Goal: Task Accomplishment & Management: Use online tool/utility

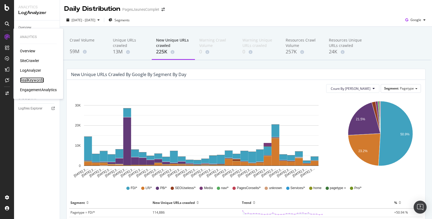
click at [29, 80] on div "RealKeywords" at bounding box center [32, 79] width 24 height 5
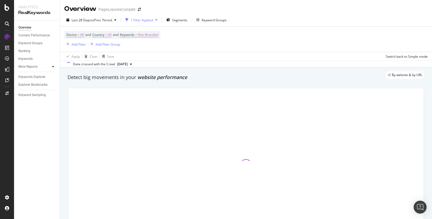
click at [53, 67] on icon at bounding box center [53, 66] width 2 height 3
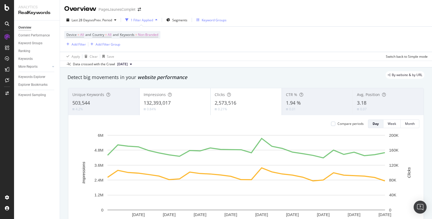
click at [218, 19] on div "Keyword Groups" at bounding box center [214, 20] width 25 height 5
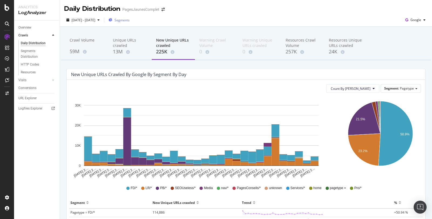
click at [130, 21] on span "Segments" at bounding box center [121, 20] width 15 height 5
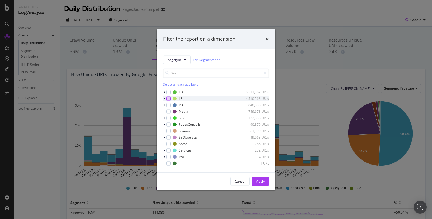
click at [168, 98] on div "modal" at bounding box center [168, 98] width 4 height 4
click at [262, 184] on div "Apply" at bounding box center [260, 181] width 8 height 5
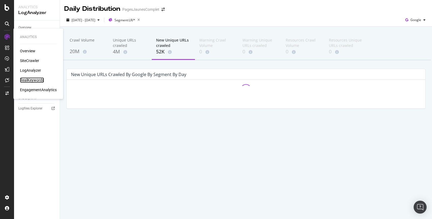
click at [28, 81] on div "RealKeywords" at bounding box center [32, 79] width 24 height 5
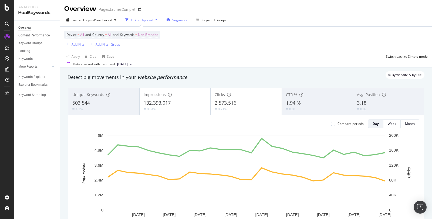
click at [177, 19] on span "Segments" at bounding box center [179, 20] width 15 height 5
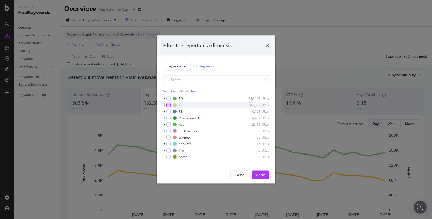
click at [167, 104] on div "modal" at bounding box center [168, 105] width 4 height 4
click at [267, 172] on button "Apply" at bounding box center [260, 175] width 17 height 9
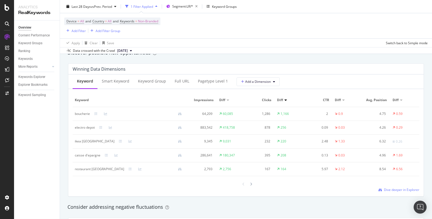
scroll to position [492, 0]
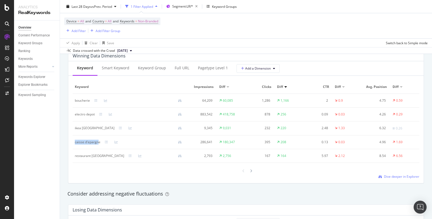
drag, startPoint x: 75, startPoint y: 142, endPoint x: 98, endPoint y: 142, distance: 23.2
click at [98, 142] on div "caisse d'epargne" at bounding box center [88, 142] width 26 height 5
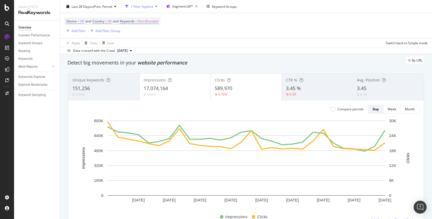
scroll to position [15, 0]
click at [393, 110] on div "Week" at bounding box center [392, 109] width 8 height 5
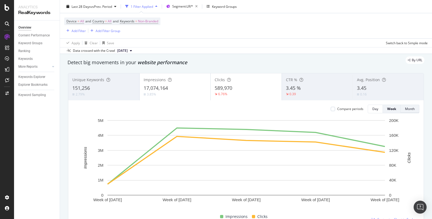
click at [411, 107] on div "Month" at bounding box center [410, 109] width 10 height 5
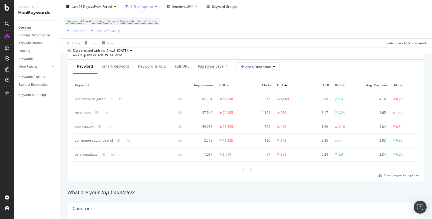
scroll to position [649, 0]
drag, startPoint x: 74, startPoint y: 125, endPoint x: 94, endPoint y: 124, distance: 20.3
click at [94, 124] on td "tabac ouvert" at bounding box center [131, 127] width 116 height 14
copy div "tabac ouvert"
drag, startPoint x: 75, startPoint y: 98, endPoint x: 109, endPoint y: 98, distance: 33.7
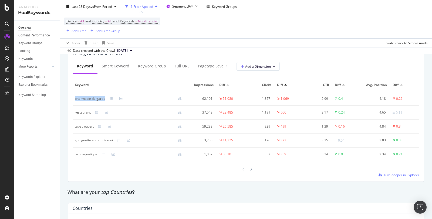
click at [109, 98] on div "pharmacie de garde" at bounding box center [130, 98] width 111 height 5
copy div "pharmacie de garde"
drag, startPoint x: 75, startPoint y: 140, endPoint x: 113, endPoint y: 141, distance: 38.6
click at [113, 141] on div "guinguette autour de moi" at bounding box center [130, 140] width 111 height 5
copy div "guinguette autour de moi"
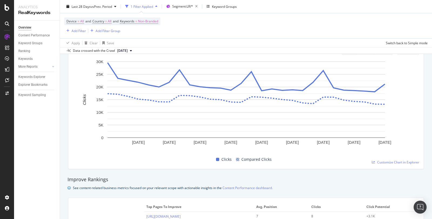
scroll to position [0, 0]
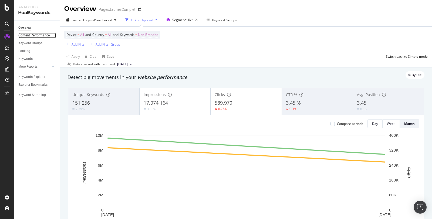
click at [43, 35] on div "Content Performance" at bounding box center [33, 36] width 31 height 6
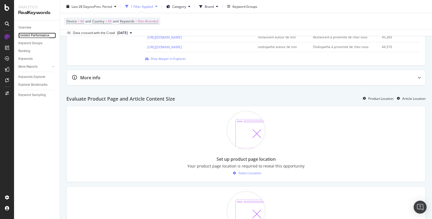
scroll to position [381, 0]
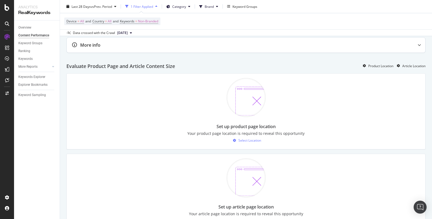
click at [419, 43] on icon at bounding box center [419, 44] width 3 height 3
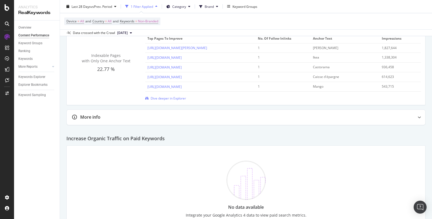
scroll to position [816, 0]
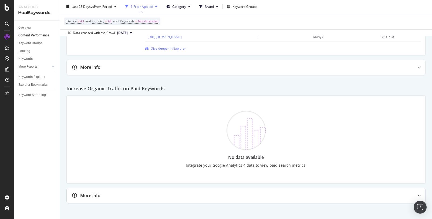
click at [410, 188] on div "More info" at bounding box center [246, 195] width 359 height 15
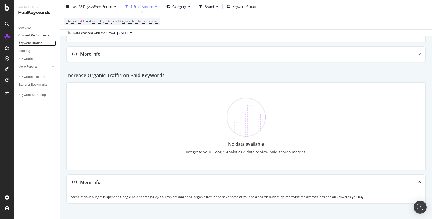
click at [30, 43] on div "Keyword Groups" at bounding box center [30, 43] width 24 height 6
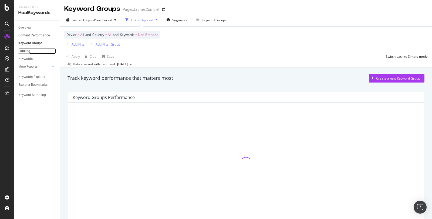
click at [22, 49] on div "Ranking" at bounding box center [24, 51] width 12 height 6
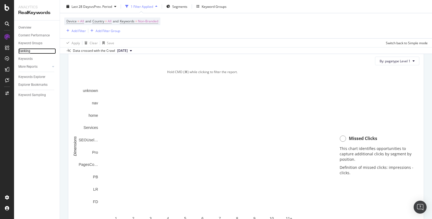
scroll to position [377, 0]
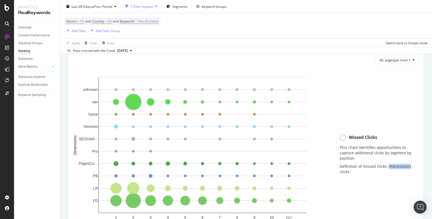
drag, startPoint x: 409, startPoint y: 166, endPoint x: 387, endPoint y: 166, distance: 22.1
click at [387, 166] on p "Definition of missed clicks: impressions - clicks." at bounding box center [377, 169] width 74 height 11
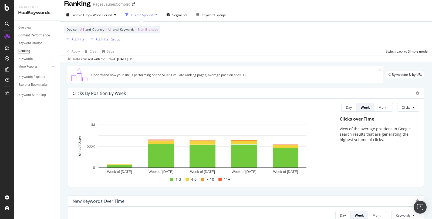
scroll to position [0, 0]
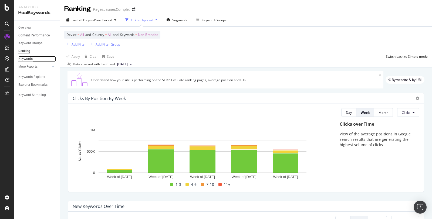
click at [27, 58] on div "Keywords" at bounding box center [25, 59] width 14 height 6
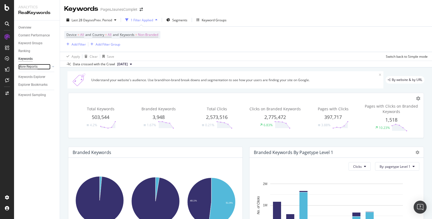
click at [26, 67] on div "More Reports" at bounding box center [27, 67] width 19 height 6
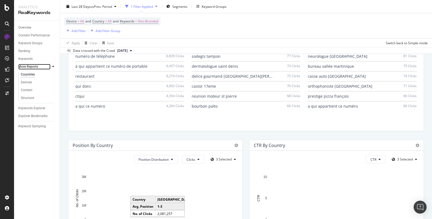
scroll to position [439, 0]
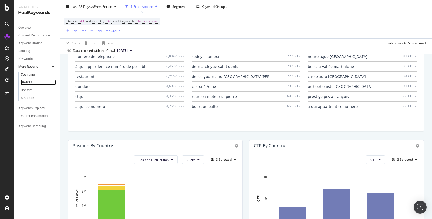
click at [30, 83] on div "Devices" at bounding box center [26, 83] width 11 height 6
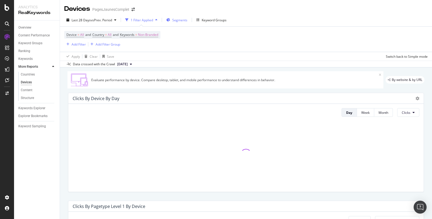
click at [179, 21] on span "Segments" at bounding box center [179, 20] width 15 height 5
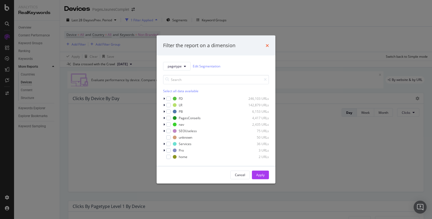
click at [268, 45] on icon "times" at bounding box center [267, 45] width 3 height 4
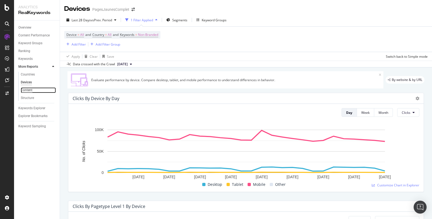
click at [30, 89] on div "Content" at bounding box center [27, 90] width 12 height 6
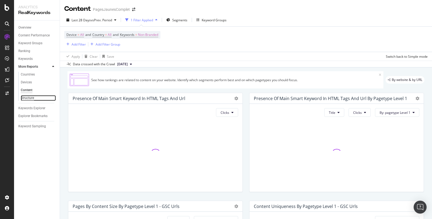
click at [31, 98] on div "Structure" at bounding box center [27, 98] width 13 height 6
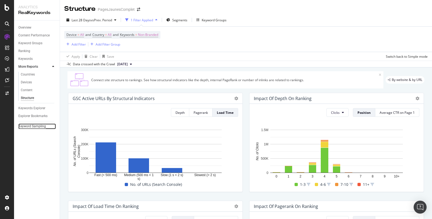
click at [28, 127] on div "Keyword Sampling" at bounding box center [32, 127] width 28 height 6
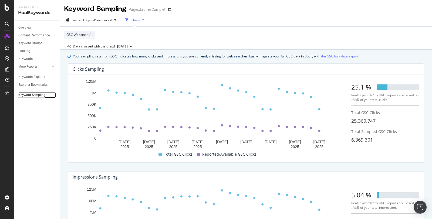
scroll to position [75, 0]
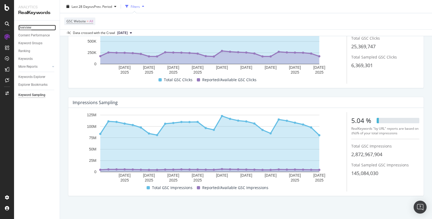
click at [25, 28] on div "Overview" at bounding box center [24, 28] width 13 height 6
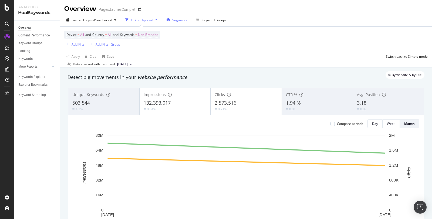
click at [174, 21] on span "Segments" at bounding box center [179, 20] width 15 height 5
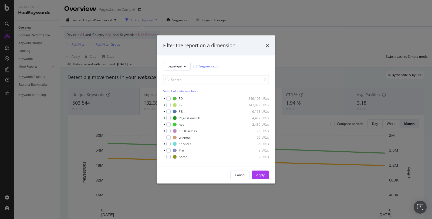
click at [248, 15] on div "Filter the report on a dimension pagetype Edit Segmentation Select all data ava…" at bounding box center [216, 109] width 432 height 219
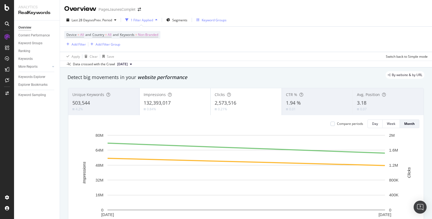
click at [209, 18] on div "Keyword Groups" at bounding box center [214, 20] width 25 height 5
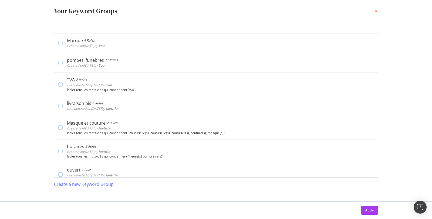
click at [375, 9] on icon "times" at bounding box center [376, 11] width 3 height 4
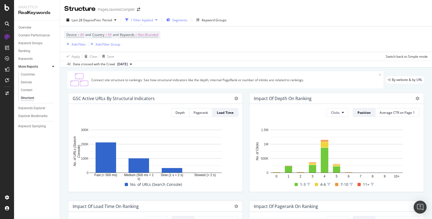
click at [180, 21] on span "Segments" at bounding box center [179, 20] width 15 height 5
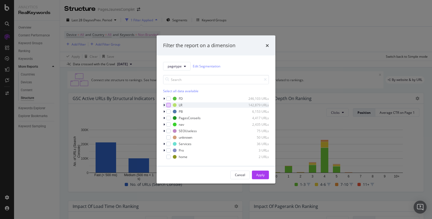
click at [168, 105] on div "modal" at bounding box center [168, 105] width 4 height 4
click at [263, 178] on div "Apply" at bounding box center [260, 175] width 8 height 8
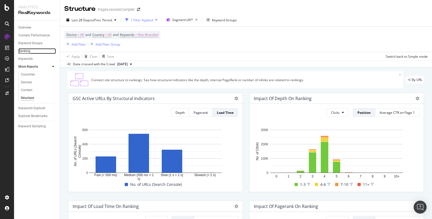
click at [27, 50] on div "Ranking" at bounding box center [24, 51] width 12 height 6
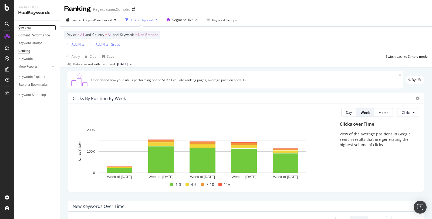
click at [27, 28] on div "Overview" at bounding box center [24, 28] width 13 height 6
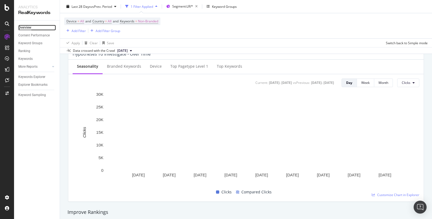
scroll to position [185, 0]
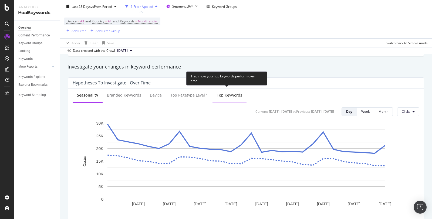
click at [227, 98] on div "Top Keywords" at bounding box center [229, 95] width 34 height 15
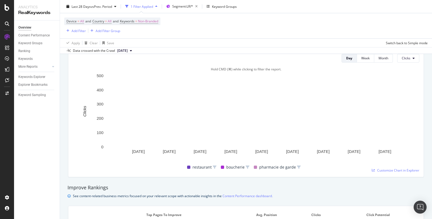
scroll to position [191, 0]
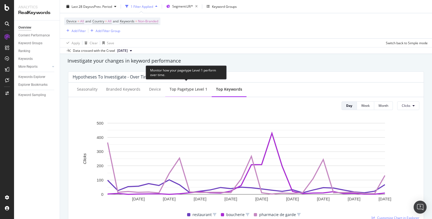
click at [191, 85] on div "Top pagetype Level 1" at bounding box center [188, 89] width 46 height 15
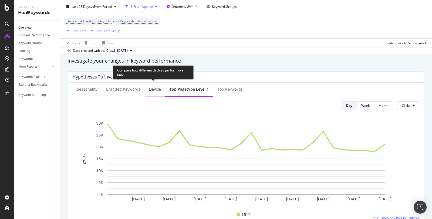
click at [154, 86] on div "Device" at bounding box center [155, 89] width 21 height 15
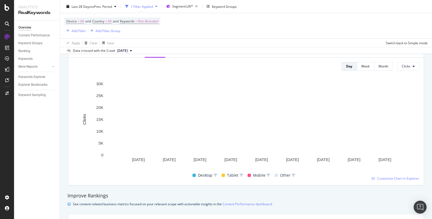
scroll to position [177, 0]
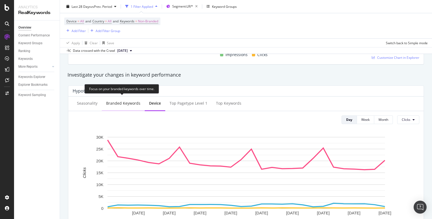
click at [117, 105] on div "Branded Keywords" at bounding box center [123, 103] width 34 height 5
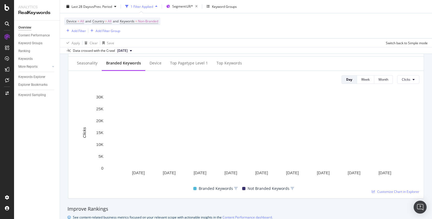
scroll to position [0, 0]
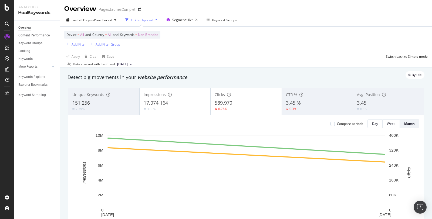
click at [73, 46] on div "Add Filter" at bounding box center [79, 44] width 14 height 5
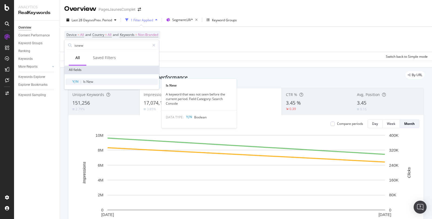
type input "isnew"
click at [88, 80] on span "New" at bounding box center [89, 81] width 7 height 5
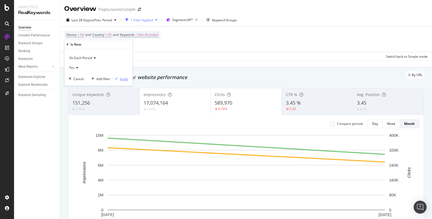
click at [123, 80] on div "Apply" at bounding box center [124, 79] width 8 height 5
click at [123, 79] on div "By URL" at bounding box center [243, 75] width 362 height 8
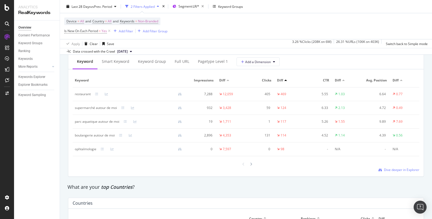
scroll to position [640, 0]
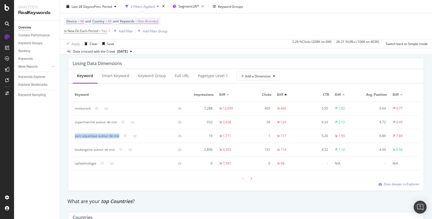
drag, startPoint x: 75, startPoint y: 135, endPoint x: 120, endPoint y: 134, distance: 44.8
click at [120, 134] on div "parc aquatique autour de moi" at bounding box center [130, 136] width 111 height 5
copy div "parc aquatique autour de moi"
drag, startPoint x: 74, startPoint y: 149, endPoint x: 117, endPoint y: 149, distance: 42.4
click at [117, 149] on td "boulangerie autour de moi" at bounding box center [131, 150] width 116 height 14
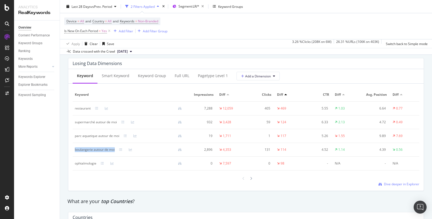
copy div "boulangerie autour de moi"
click at [90, 161] on div "ophtalmologie" at bounding box center [86, 163] width 22 height 5
copy div "ophtalmologie"
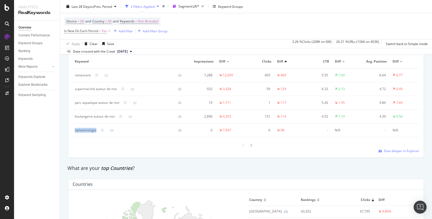
scroll to position [612, 0]
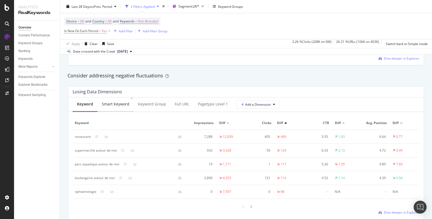
click at [123, 102] on div "Smart Keyword" at bounding box center [116, 104] width 28 height 5
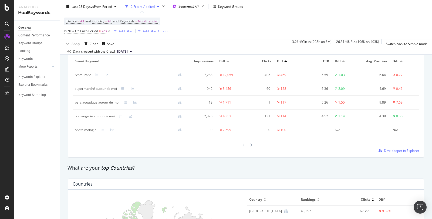
scroll to position [673, 0]
click at [251, 145] on icon at bounding box center [251, 145] width 2 height 3
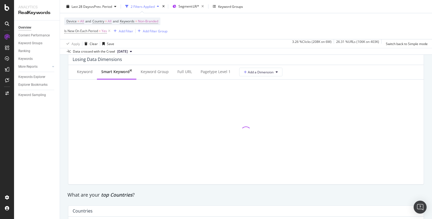
scroll to position [632, 0]
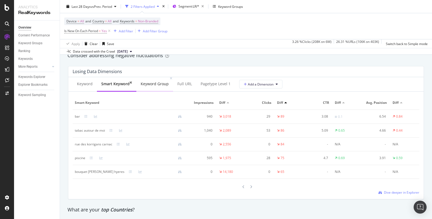
click at [145, 86] on div "Keyword Group" at bounding box center [154, 84] width 37 height 15
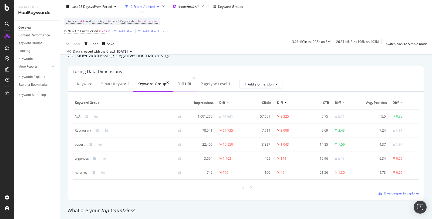
click at [183, 84] on div "Full URL" at bounding box center [184, 83] width 15 height 5
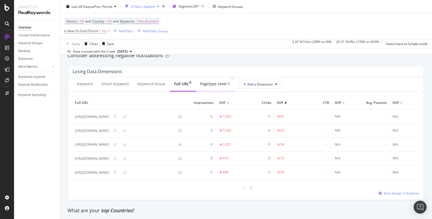
click at [206, 85] on div "pagetype Level 1" at bounding box center [215, 83] width 30 height 5
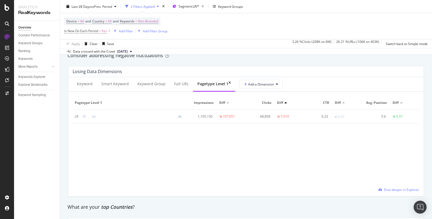
click at [128, 52] on span "2025 Aug. 22nd" at bounding box center [122, 51] width 11 height 5
click at [168, 46] on div "Apply Clear Save 3.26 % Clicks ( 208K on 6M ) 26.31 % URLs ( 106K on 403K ) Swi…" at bounding box center [246, 43] width 372 height 9
click at [108, 31] on icon at bounding box center [109, 30] width 5 height 5
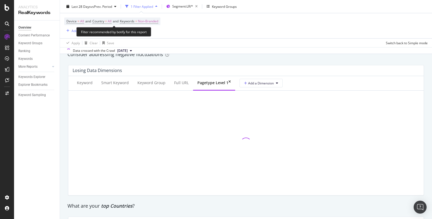
scroll to position [631, 0]
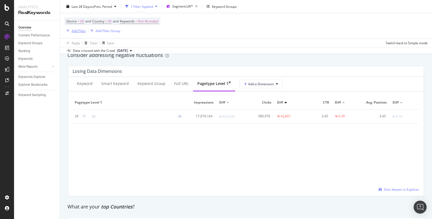
click at [77, 30] on div "Add Filter" at bounding box center [79, 30] width 14 height 5
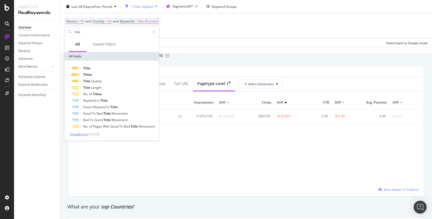
type input "title"
click at [85, 133] on span "Show 8 more" at bounding box center [79, 134] width 18 height 5
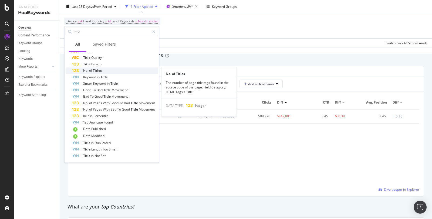
scroll to position [24, 0]
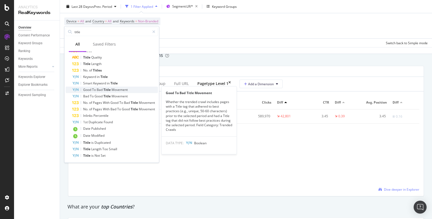
click at [112, 89] on span "Movement" at bounding box center [120, 89] width 16 height 5
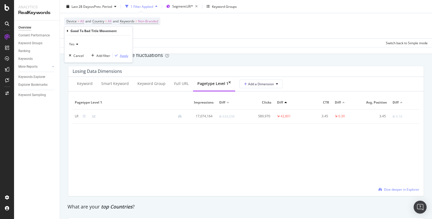
click at [125, 56] on div "Apply" at bounding box center [124, 55] width 8 height 5
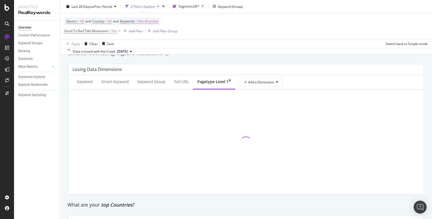
scroll to position [632, 0]
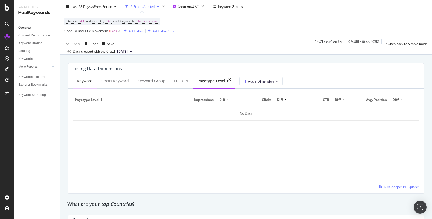
click at [82, 79] on div "Keyword" at bounding box center [85, 80] width 16 height 5
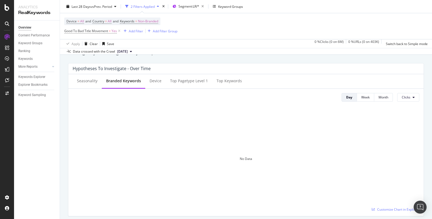
scroll to position [191, 0]
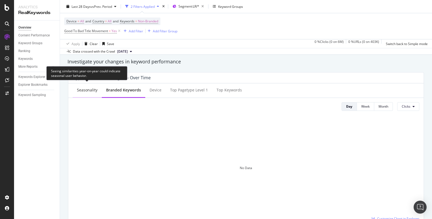
click at [96, 92] on div "Seasonality" at bounding box center [87, 90] width 29 height 15
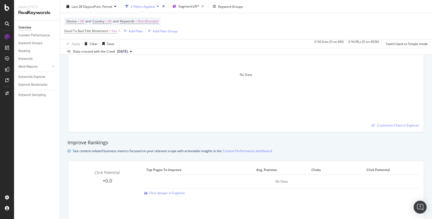
scroll to position [0, 0]
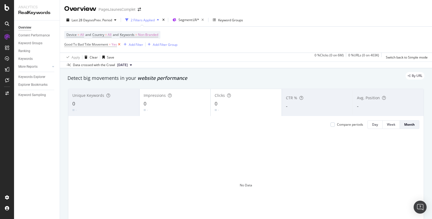
click at [119, 45] on icon at bounding box center [119, 44] width 5 height 5
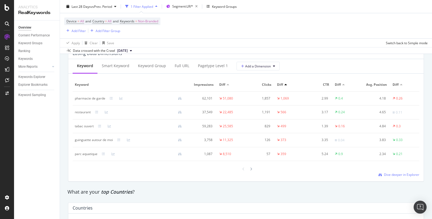
scroll to position [649, 0]
click at [251, 168] on icon at bounding box center [251, 168] width 2 height 3
click at [405, 173] on span "Dive deeper in Explorer" at bounding box center [401, 174] width 35 height 5
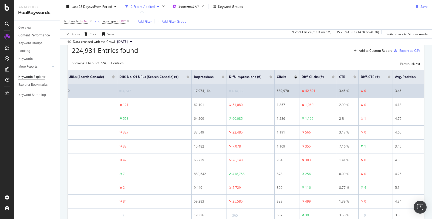
scroll to position [0, 89]
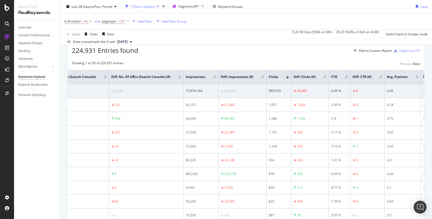
click at [286, 77] on div at bounding box center [287, 75] width 3 height 1
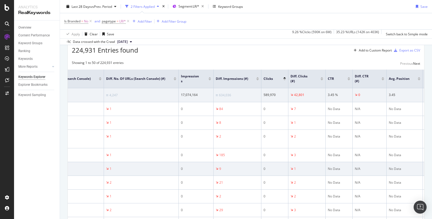
scroll to position [0, 137]
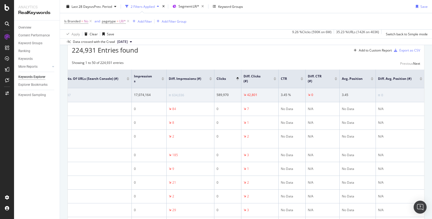
click at [237, 80] on div at bounding box center [237, 79] width 3 height 1
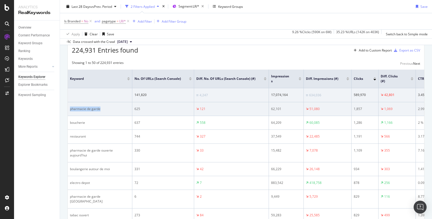
drag, startPoint x: 70, startPoint y: 123, endPoint x: 110, endPoint y: 123, distance: 40.0
click at [110, 112] on div "pharmacie de garde" at bounding box center [100, 109] width 60 height 5
copy div "pharmacie de garde"
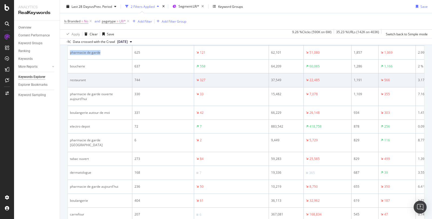
scroll to position [207, 0]
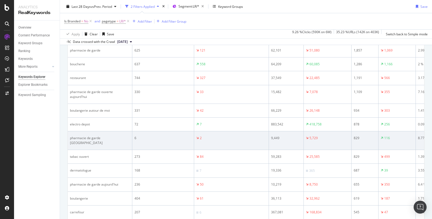
click at [117, 146] on div "pharmacie de garde strasbourg" at bounding box center [100, 141] width 60 height 10
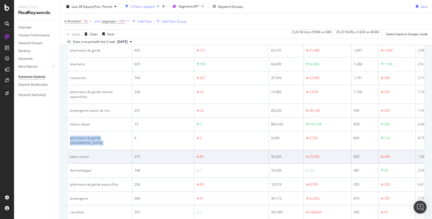
copy div "pharmacie de garde strasbourg"
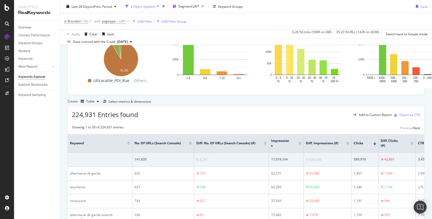
scroll to position [36, 0]
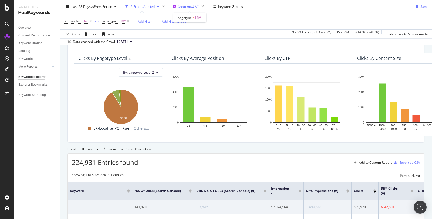
click at [194, 6] on span "Segment: LR/*" at bounding box center [188, 6] width 21 height 5
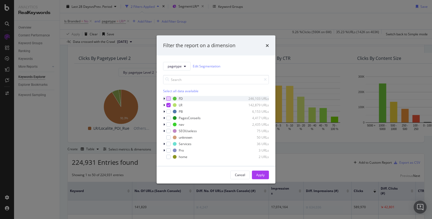
click at [168, 100] on div "modal" at bounding box center [168, 98] width 4 height 4
click at [168, 105] on icon "modal" at bounding box center [168, 105] width 2 height 3
click at [164, 99] on icon "modal" at bounding box center [164, 98] width 2 height 3
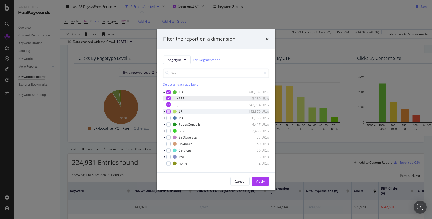
click at [170, 99] on icon "modal" at bounding box center [168, 98] width 2 height 3
click at [264, 183] on div "Apply" at bounding box center [260, 181] width 8 height 5
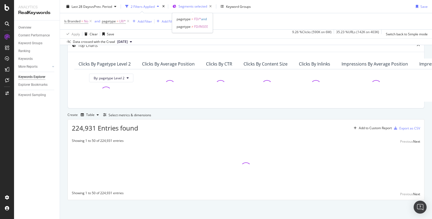
click at [198, 8] on span "Segments selected" at bounding box center [192, 6] width 29 height 5
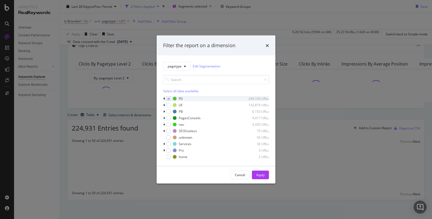
click at [164, 99] on icon "modal" at bounding box center [164, 98] width 2 height 3
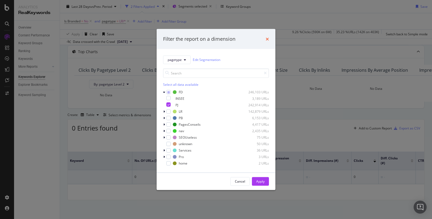
click at [268, 40] on icon "times" at bounding box center [267, 39] width 3 height 4
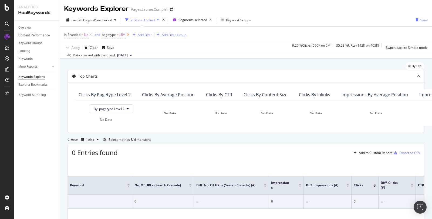
click at [129, 34] on icon at bounding box center [128, 34] width 5 height 5
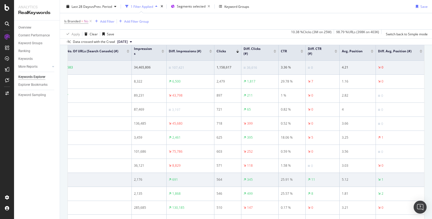
scroll to position [168, 0]
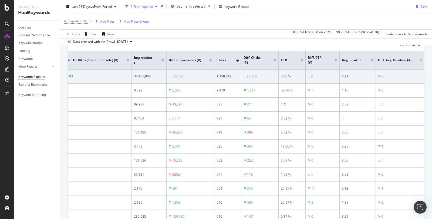
click at [275, 62] on div at bounding box center [275, 60] width 3 height 1
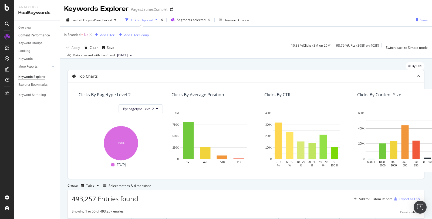
click at [128, 55] on span "2025 Aug. 22nd" at bounding box center [122, 55] width 11 height 5
click at [156, 43] on div "Apply Clear Save 10.38 % Clicks ( 3M on 25M ) 98.79 % URLs ( 398K on 403K ) Swi…" at bounding box center [246, 47] width 372 height 9
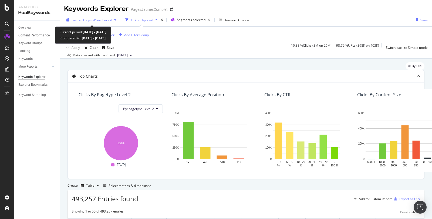
click at [114, 18] on div "button" at bounding box center [115, 19] width 6 height 3
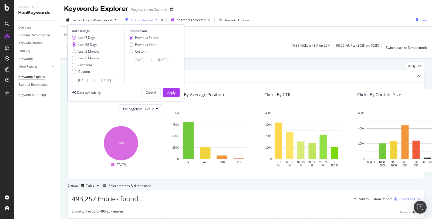
click at [74, 37] on div "Last 7 Days" at bounding box center [74, 38] width 4 height 4
type input "2025/09/07"
type input "2025/08/31"
type input "2025/09/06"
click at [172, 93] on div "Apply" at bounding box center [171, 92] width 8 height 5
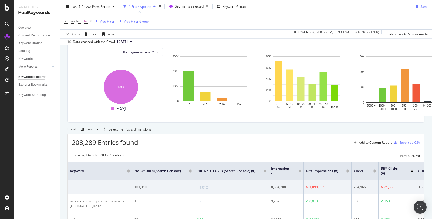
scroll to position [155, 0]
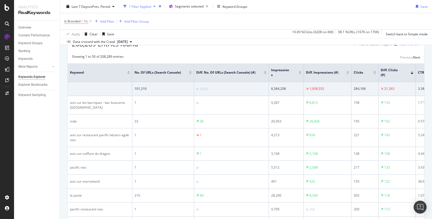
click at [375, 74] on div at bounding box center [374, 73] width 3 height 1
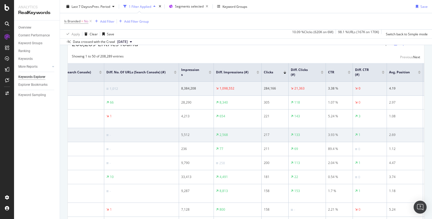
scroll to position [0, 91]
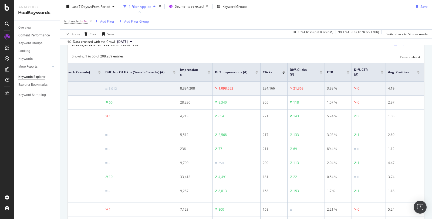
click at [321, 74] on div at bounding box center [321, 73] width 3 height 1
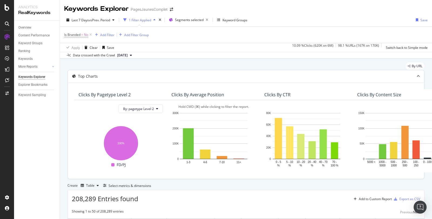
scroll to position [168, 0]
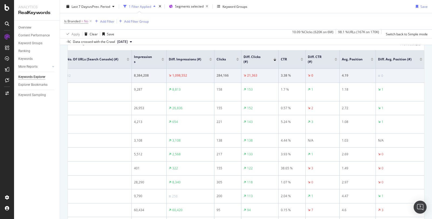
click at [211, 61] on div at bounding box center [210, 60] width 3 height 1
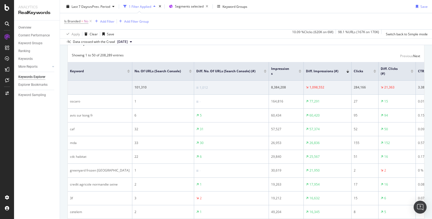
scroll to position [156, 0]
click at [347, 71] on div at bounding box center [347, 70] width 3 height 1
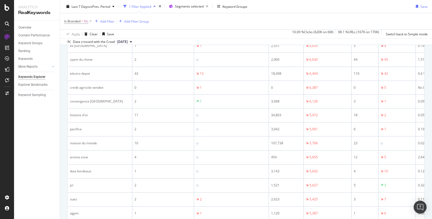
scroll to position [664, 0]
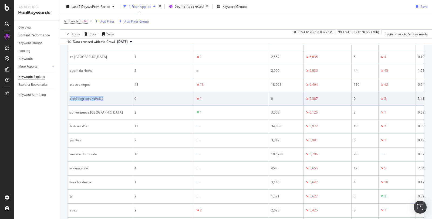
drag, startPoint x: 69, startPoint y: 106, endPoint x: 103, endPoint y: 106, distance: 34.0
click at [103, 106] on td "credit agricole vendee" at bounding box center [100, 99] width 65 height 14
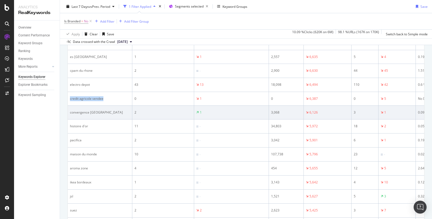
copy div "credit agricole vendee"
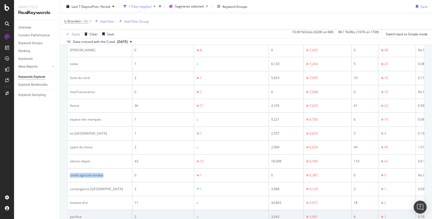
scroll to position [562, 0]
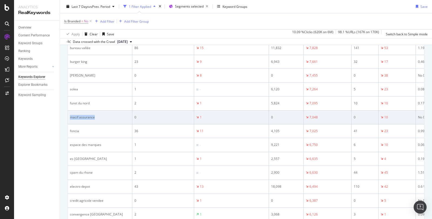
drag, startPoint x: 70, startPoint y: 126, endPoint x: 108, endPoint y: 126, distance: 38.3
click at [108, 120] on div "macif assurance" at bounding box center [100, 117] width 60 height 5
copy div "macif assurance"
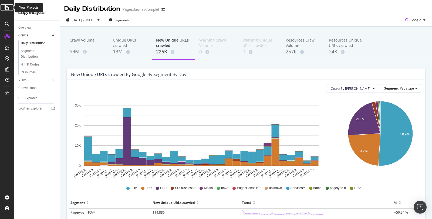
click at [6, 8] on icon at bounding box center [7, 7] width 5 height 6
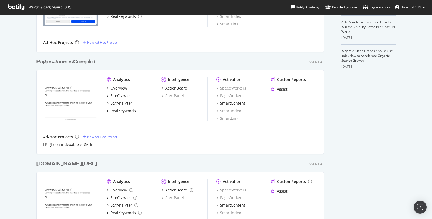
scroll to position [209, 0]
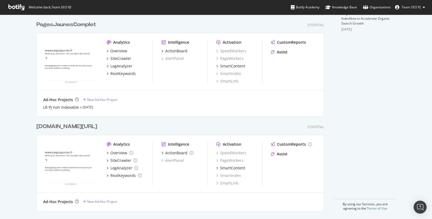
click at [97, 126] on div "www.pagesjaunes.fr/audit" at bounding box center [66, 127] width 61 height 8
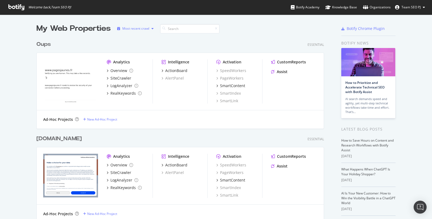
click at [148, 28] on div "Most recent crawl" at bounding box center [135, 28] width 27 height 3
click at [309, 31] on div at bounding box center [310, 28] width 36 height 11
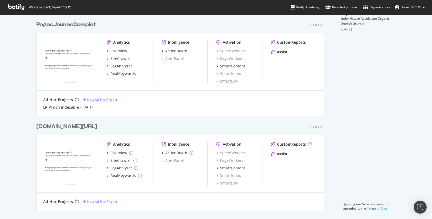
click at [108, 97] on div "New Ad-Hoc Project" at bounding box center [102, 99] width 30 height 5
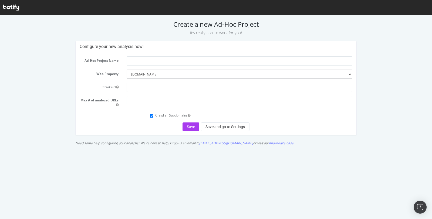
click at [135, 86] on input "text" at bounding box center [240, 87] width 226 height 9
click at [133, 102] on input "number" at bounding box center [240, 100] width 226 height 9
click at [216, 124] on button "Save and go to Settings" at bounding box center [225, 127] width 49 height 9
click at [168, 87] on input "text" at bounding box center [240, 87] width 226 height 9
click at [117, 86] on icon "button" at bounding box center [117, 87] width 3 height 3
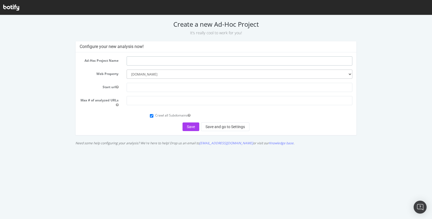
click at [160, 59] on input "text" at bounding box center [240, 60] width 226 height 9
type input "carrousel - raster"
click at [237, 125] on button "Save and go to Settings" at bounding box center [225, 127] width 49 height 9
click at [150, 88] on input "text" at bounding box center [240, 87] width 226 height 9
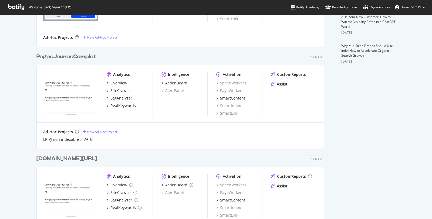
scroll to position [209, 0]
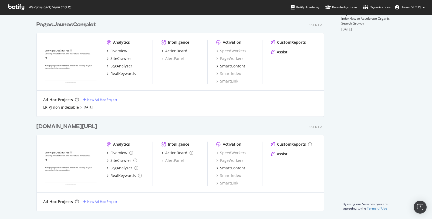
click at [96, 202] on div "New Ad-Hoc Project" at bounding box center [102, 202] width 30 height 5
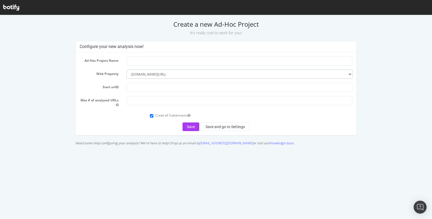
click at [147, 74] on select "--------- www.pagesjaunes.fr www.pagesjaunes.fr/oups www.ootravaux.fr www.pages…" at bounding box center [240, 74] width 226 height 9
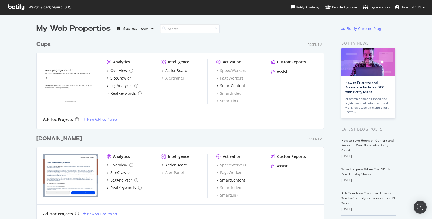
click at [423, 6] on button "Team SEO PJ" at bounding box center [410, 7] width 39 height 9
click at [167, 43] on div "Oups Essential" at bounding box center [180, 44] width 288 height 8
click at [141, 30] on div "Most recent crawl" at bounding box center [135, 28] width 27 height 3
click at [141, 22] on div "My Web Properties Most recent crawl Oups Essential Analytics Overview SiteCrawl…" at bounding box center [216, 222] width 432 height 414
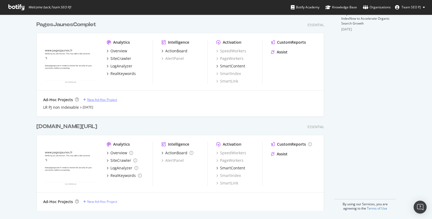
click at [101, 99] on div "New Ad-Hoc Project" at bounding box center [102, 99] width 30 height 5
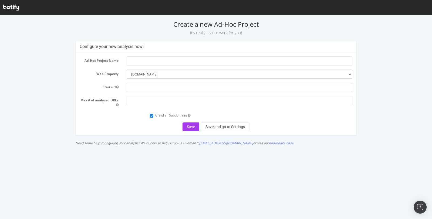
click at [146, 85] on input "text" at bounding box center [240, 87] width 226 height 9
click at [173, 71] on select "--------- [DOMAIN_NAME] [DOMAIN_NAME][URL] [DOMAIN_NAME] [DOMAIN_NAME][URL]" at bounding box center [240, 74] width 226 height 9
click at [157, 73] on select "--------- [DOMAIN_NAME] [DOMAIN_NAME][URL] [DOMAIN_NAME] [DOMAIN_NAME][URL]" at bounding box center [240, 74] width 226 height 9
click at [152, 74] on select "--------- [DOMAIN_NAME] [DOMAIN_NAME][URL] [DOMAIN_NAME] [DOMAIN_NAME][URL]" at bounding box center [240, 74] width 226 height 9
select select "5213"
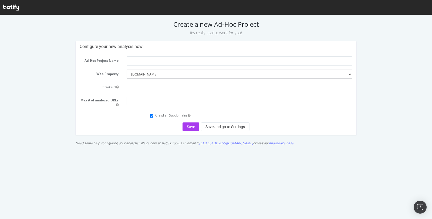
click at [139, 104] on input "number" at bounding box center [240, 100] width 226 height 9
type input "400000"
click at [139, 59] on input "text" at bounding box center [240, 60] width 226 height 9
type input "carrousel - raster"
click at [194, 127] on button "Save" at bounding box center [191, 127] width 17 height 9
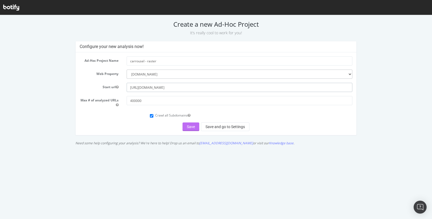
type input "[URL][DOMAIN_NAME]"
click at [190, 126] on button "Save" at bounding box center [191, 127] width 17 height 9
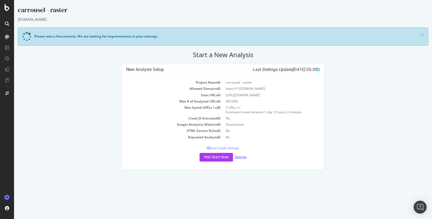
click at [242, 155] on link "Settings" at bounding box center [241, 157] width 12 height 5
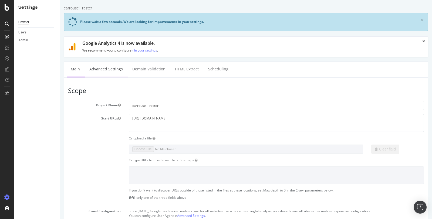
click at [119, 71] on link "Advanced Settings" at bounding box center [106, 69] width 42 height 15
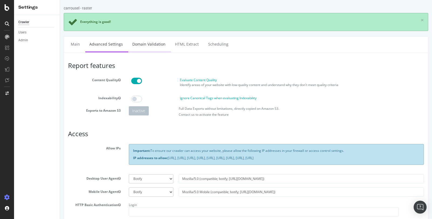
click at [151, 40] on link "Domain Validation" at bounding box center [148, 44] width 41 height 15
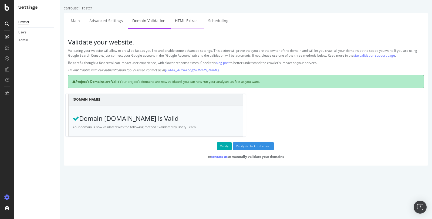
click at [191, 20] on link "HTML Extract" at bounding box center [187, 20] width 32 height 15
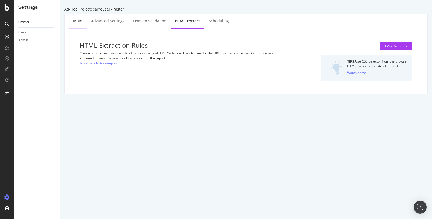
click at [77, 19] on div "Main" at bounding box center [77, 20] width 9 height 5
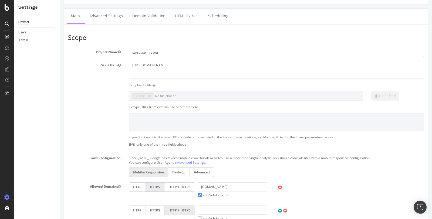
scroll to position [28, 0]
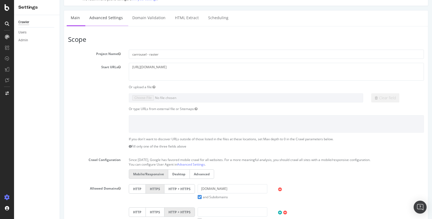
click at [106, 17] on link "Advanced Settings" at bounding box center [106, 18] width 42 height 15
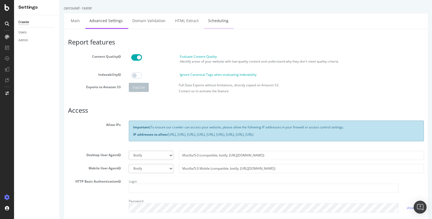
click at [212, 24] on link "Scheduling" at bounding box center [218, 20] width 28 height 15
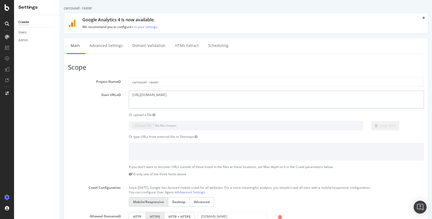
click at [170, 104] on textarea "https://www.pagesjaunes.fr" at bounding box center [276, 100] width 295 height 18
click at [157, 107] on div "A plain text file (UTF-8 encoding) with one URL per line, including GZIP (file …" at bounding box center [154, 99] width 73 height 19
click at [199, 98] on textarea "https://www.pagesjaunes.fr" at bounding box center [276, 100] width 295 height 18
click at [184, 96] on textarea "https://www.pagesjaunes.fr" at bounding box center [276, 100] width 295 height 18
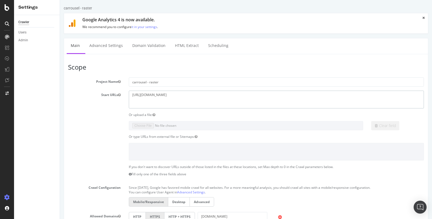
click at [184, 96] on textarea "https://www.pagesjaunes.fr" at bounding box center [276, 100] width 295 height 18
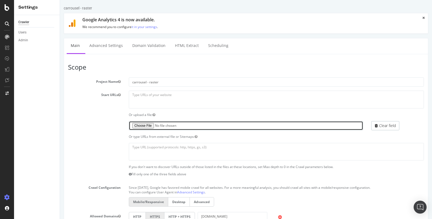
click at [155, 126] on input "file" at bounding box center [246, 125] width 235 height 9
type input "C:\fakepath\epj_impression_carrousel.csv"
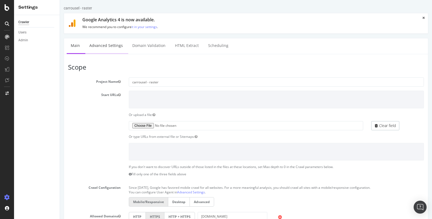
click at [115, 47] on link "Advanced Settings" at bounding box center [106, 45] width 42 height 15
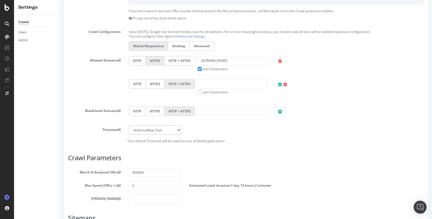
scroll to position [234, 0]
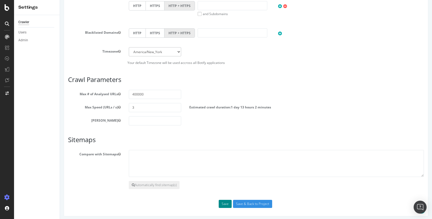
click at [226, 202] on button "Save" at bounding box center [225, 204] width 13 height 8
click at [221, 182] on div "Automatically find sitemap(s)" at bounding box center [246, 185] width 364 height 8
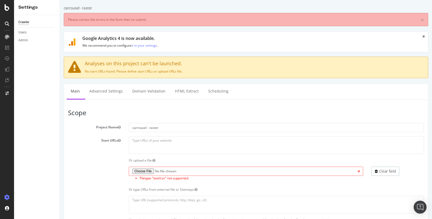
scroll to position [26, 0]
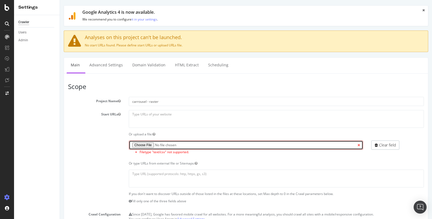
click at [147, 146] on input "file" at bounding box center [246, 145] width 235 height 9
type input "C:\fakepath\epj_impression_carrousel.txt"
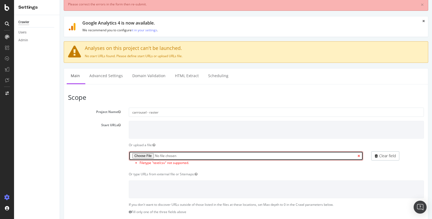
scroll to position [0, 0]
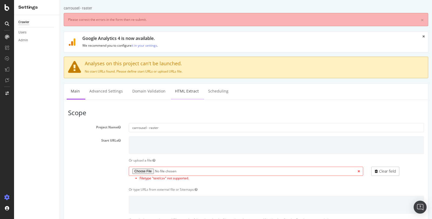
click at [180, 94] on link "HTML Extract" at bounding box center [187, 91] width 32 height 15
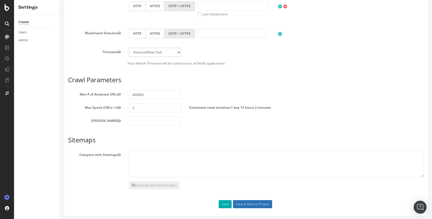
click at [243, 202] on input "Save & Back to Project" at bounding box center [252, 204] width 39 height 8
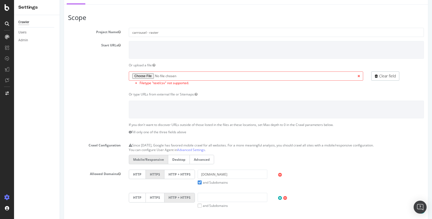
scroll to position [263, 0]
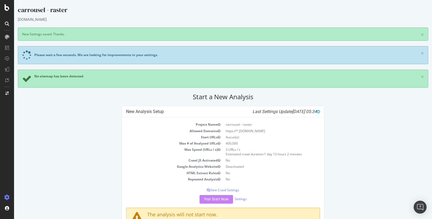
scroll to position [24, 0]
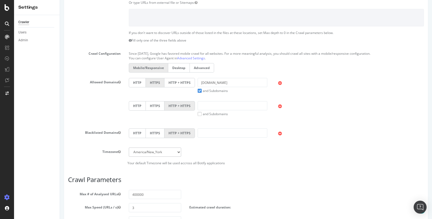
scroll to position [259, 0]
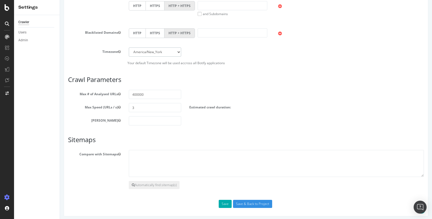
click at [166, 48] on select "Africa/Abidjan Africa/Accra Africa/Addis_Ababa Africa/Algiers Africa/Asmara Afr…" at bounding box center [155, 52] width 53 height 9
select select "Europe/[GEOGRAPHIC_DATA]"
click at [226, 202] on button "Save" at bounding box center [225, 204] width 13 height 8
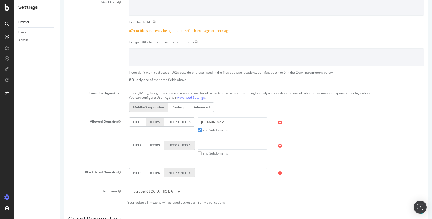
scroll to position [278, 0]
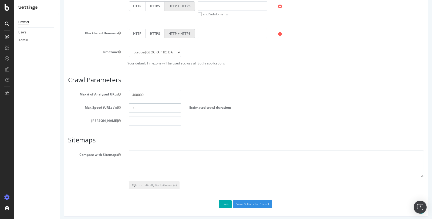
click at [143, 106] on input "3" at bounding box center [155, 107] width 53 height 9
type input "4"
click at [208, 141] on h3 "Sitemaps" at bounding box center [246, 140] width 356 height 7
click at [144, 107] on input "20" at bounding box center [155, 107] width 53 height 9
type input "2"
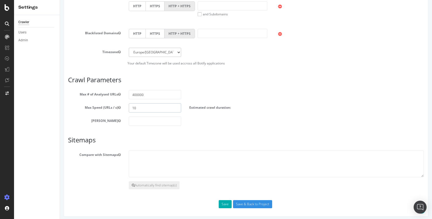
type input "10"
click at [187, 117] on div "[PERSON_NAME]" at bounding box center [246, 121] width 364 height 9
click at [169, 107] on input "10" at bounding box center [155, 107] width 53 height 9
click at [169, 117] on input "number" at bounding box center [155, 121] width 53 height 9
click at [155, 92] on input "400000" at bounding box center [155, 94] width 53 height 9
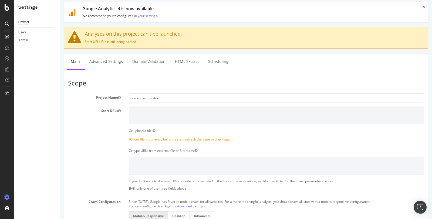
scroll to position [12, 0]
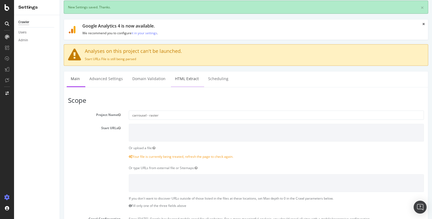
click at [190, 80] on link "HTML Extract" at bounding box center [187, 79] width 32 height 15
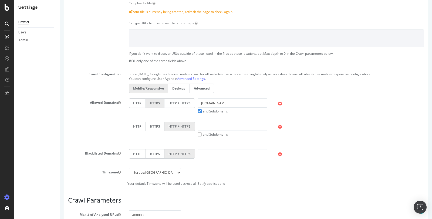
scroll to position [278, 0]
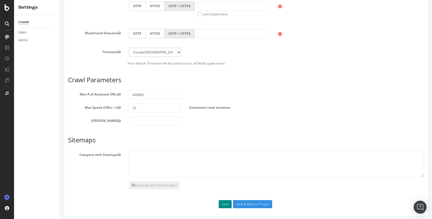
click at [225, 203] on button "Save" at bounding box center [225, 204] width 13 height 8
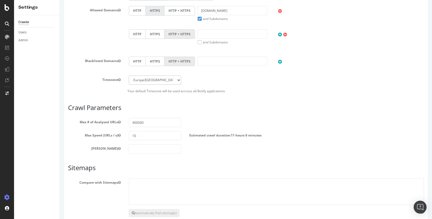
scroll to position [256, 0]
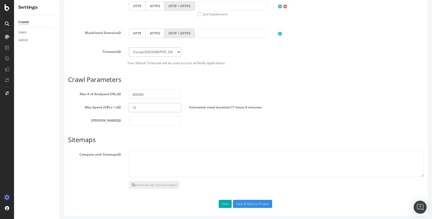
click at [151, 106] on input "10" at bounding box center [155, 107] width 53 height 9
type input "1"
type input "2"
type input "3"
type input "40"
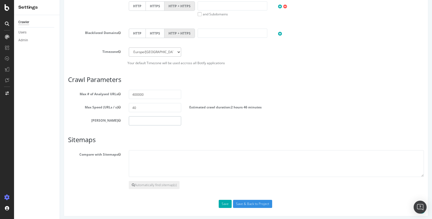
click at [207, 123] on div "[PERSON_NAME]" at bounding box center [246, 120] width 364 height 9
click at [138, 107] on input "40" at bounding box center [155, 107] width 53 height 9
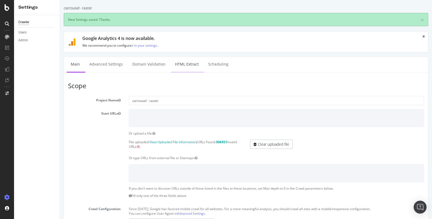
click at [182, 67] on link "HTML Extract" at bounding box center [187, 64] width 32 height 15
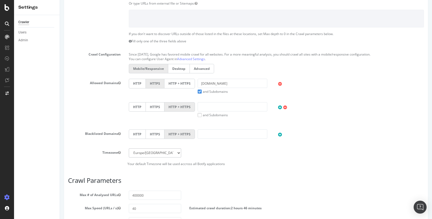
scroll to position [256, 0]
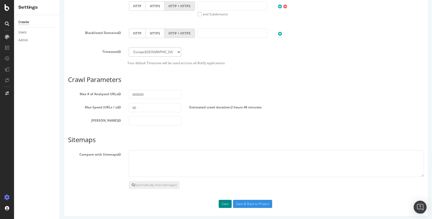
click at [225, 201] on button "Save" at bounding box center [225, 204] width 13 height 8
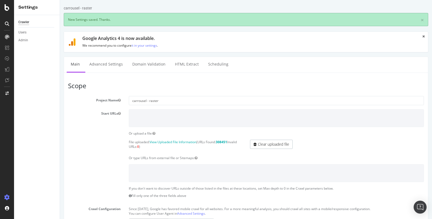
scroll to position [0, 0]
click at [188, 65] on link "HTML Extract" at bounding box center [187, 64] width 32 height 15
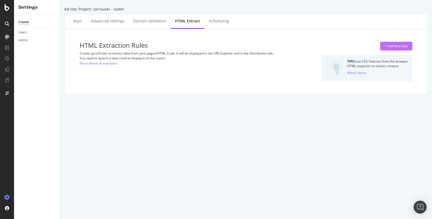
click at [394, 46] on div "+ Add New Rule" at bounding box center [395, 46] width 23 height 5
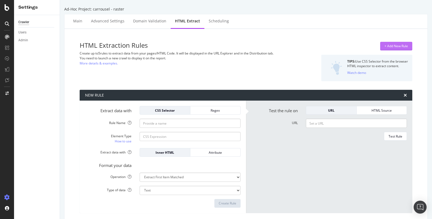
scroll to position [2, 0]
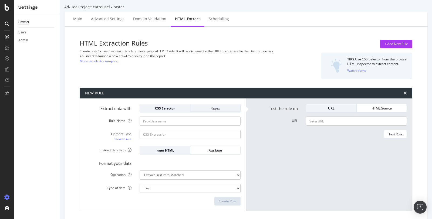
click at [208, 109] on div "Regex" at bounding box center [216, 108] width 42 height 5
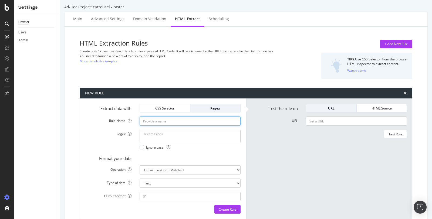
click at [171, 120] on input "Rule Name" at bounding box center [190, 121] width 101 height 9
click at [151, 121] on input "Rule Name" at bounding box center [190, 121] width 101 height 9
paste input "//meta[@name='og:image']/@content"
type input "//meta[@name='og:image']/@content"
click at [157, 136] on textarea "Regex" at bounding box center [190, 136] width 101 height 13
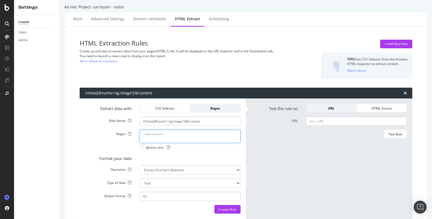
paste textarea "//meta[@name='og:image']/@content"
type textarea "//meta[@name='og:image']/@content"
click at [158, 121] on input "//meta[@name='og:image']/@content" at bounding box center [190, 121] width 101 height 9
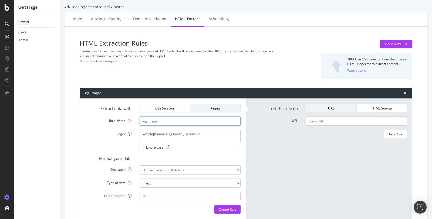
type input "og:image"
click at [319, 120] on input "URL" at bounding box center [356, 121] width 101 height 9
paste input "https://www.cd.pagesjaunes.fr/pros/00086430"
click at [392, 133] on div "Test Rule" at bounding box center [396, 134] width 14 height 5
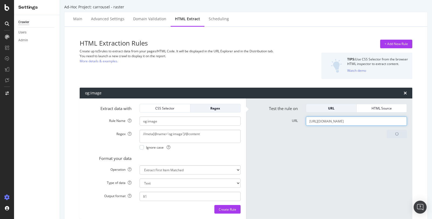
click at [332, 121] on input "https://www.cd.pagesjaunes.fr/pros/00086430" at bounding box center [356, 121] width 101 height 9
click at [333, 120] on input "https://www.cd.pagesjaunes.fr/pros/00086430" at bounding box center [356, 121] width 101 height 9
click at [384, 121] on input "https://www.pagesjaunes.fr/pros/00086430" at bounding box center [356, 121] width 101 height 9
type input "https://www.pagesjaunes.fr/pros/00086430"
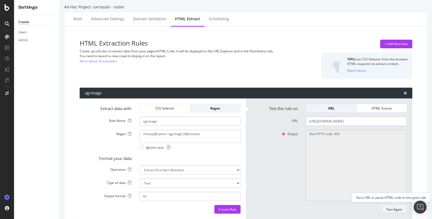
click at [393, 208] on div "Test Again" at bounding box center [394, 209] width 16 height 5
type textarea "No results matched this rule"
click at [363, 120] on input "https://www.pagesjaunes.fr/pros/00086430" at bounding box center [356, 121] width 101 height 9
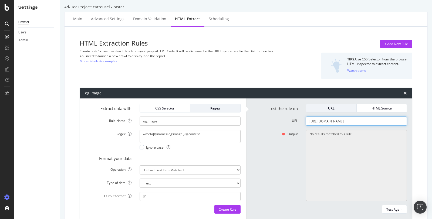
scroll to position [21, 0]
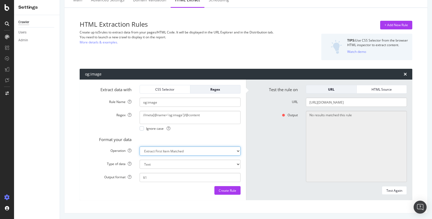
click at [177, 152] on select "Extract First Item Matched Extract First 3 Items Matched Count Number of Occure…" at bounding box center [190, 151] width 101 height 9
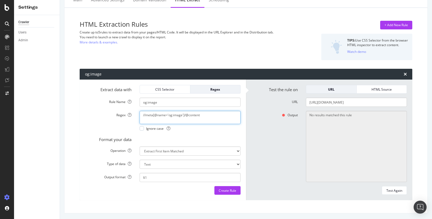
click at [178, 118] on textarea "//meta[@name='og:image']/@content" at bounding box center [190, 117] width 101 height 13
drag, startPoint x: 209, startPoint y: 114, endPoint x: 135, endPoint y: 114, distance: 74.0
click at [136, 114] on div "//meta[@name='og:image']/@content Ignore case" at bounding box center [190, 121] width 109 height 20
paste textarea "<meta[^>]*\bname=["']og:image["'][^>]*\bcontent=["']([^"']+)["']"
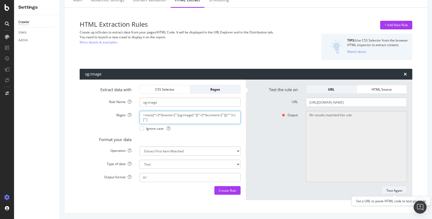
type textarea "<meta[^>]*\bname=["']og:image["'][^>]*\bcontent=["']([^"']+)["']"
click at [393, 190] on div "Test Again" at bounding box center [394, 190] width 16 height 5
type textarea "https://www.pagesjaunes.fr/media/newdam/c0/51/30/00/00/3b/34/1d/89/5a/68c3c0513…"
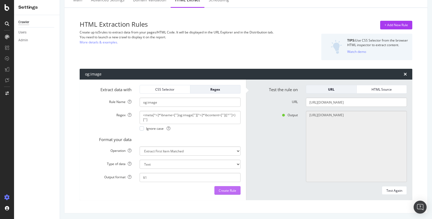
click at [228, 190] on div "Create Rule" at bounding box center [228, 190] width 18 height 5
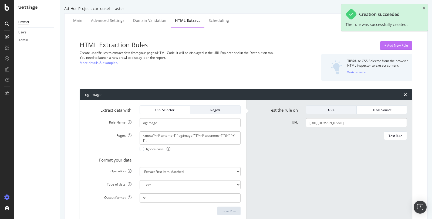
click at [388, 46] on div "+ Add New Rule" at bounding box center [395, 45] width 23 height 5
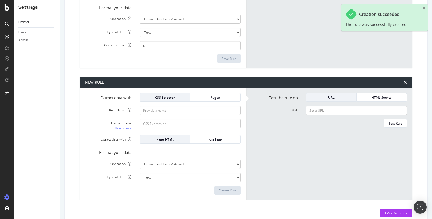
scroll to position [160, 0]
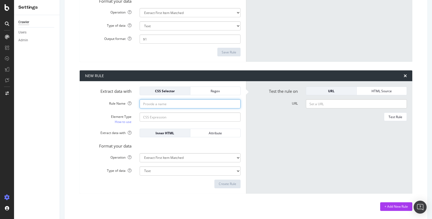
click at [147, 106] on input "Rule Name" at bounding box center [190, 103] width 101 height 9
click at [142, 103] on input "raster_fd" at bounding box center [190, 103] width 101 height 9
type input "map_raster_fd"
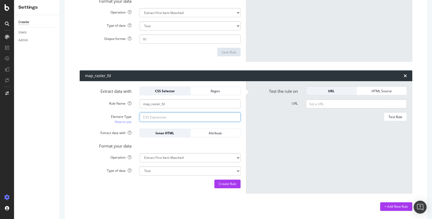
click at [174, 117] on input "Element Type How to use" at bounding box center [190, 117] width 101 height 9
paste input "//div[@class='raster']/picture/audio/source/@srcset"
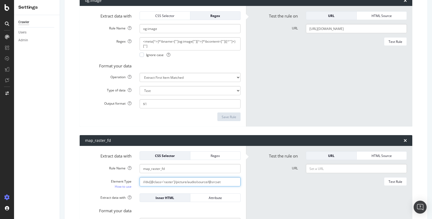
scroll to position [94, 0]
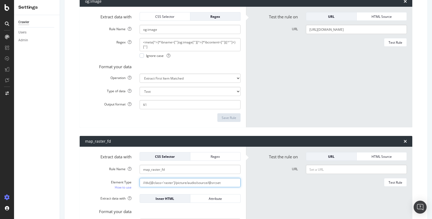
type input "//div[@class='raster']/picture/audio/source/@srcset"
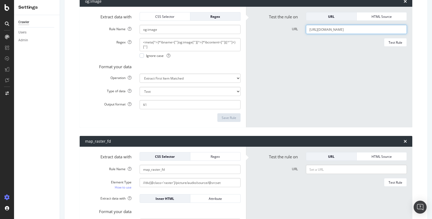
click at [320, 30] on input "https://www.pagesjaunes.fr/pros/00086430" at bounding box center [356, 29] width 101 height 9
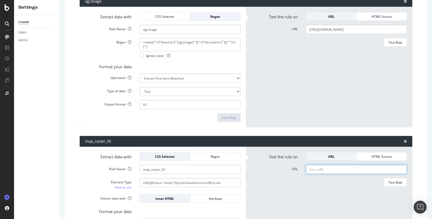
click at [315, 167] on input "URL" at bounding box center [356, 169] width 101 height 9
paste input "https://www.pagesjaunes.fr/pros/00086430"
type input "https://www.pagesjaunes.fr/pros/00086430"
click at [390, 182] on div "Test Rule" at bounding box center [396, 182] width 14 height 5
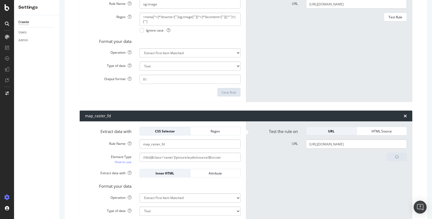
scroll to position [156, 0]
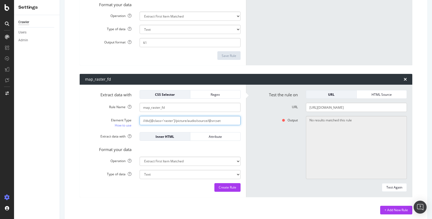
click at [190, 121] on input "//div[@class='raster']/picture/audio/source/@srcset" at bounding box center [190, 120] width 101 height 9
click at [208, 99] on form "Extract data with CSS Selector Regex Rule Name map_raster_fd Element Type How t…" at bounding box center [163, 141] width 156 height 102
click at [204, 120] on input "//div[@class='raster']/picture/audio/source/@srcset" at bounding box center [190, 120] width 101 height 9
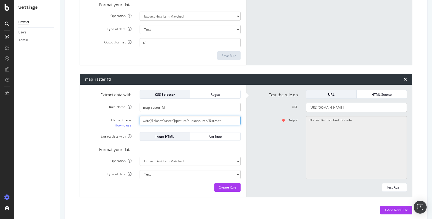
click at [204, 120] on input "//div[@class='raster']/picture/audio/source/@srcset" at bounding box center [190, 120] width 101 height 9
click at [206, 97] on div "Regex" at bounding box center [216, 95] width 42 height 8
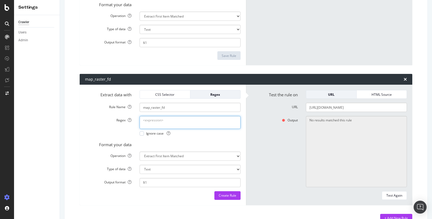
click at [167, 124] on textarea "Regex" at bounding box center [190, 122] width 101 height 13
paste textarea "<div[^>]*\bclass=["']raster["'][^>]*>[\s\S]*?<picture>[\s\S]*?<audio>[\s\S]*?<s…"
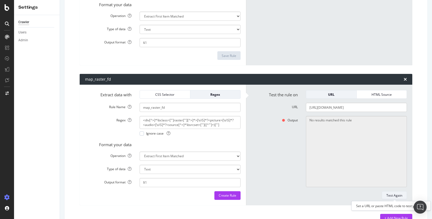
click at [394, 194] on div "Test Again" at bounding box center [394, 195] width 16 height 5
click at [400, 194] on div "Test Again" at bounding box center [394, 195] width 16 height 5
click at [342, 107] on input "https://www.pagesjaunes.fr/pros/00086430" at bounding box center [356, 107] width 101 height 9
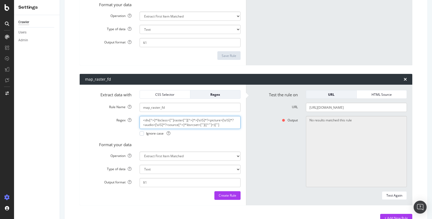
click at [205, 124] on textarea "<div[^>]*\bclass=["']raster["'][^>]*>[\s\S]*?<picture>[\s\S]*?<audio>[\s\S]*?<s…" at bounding box center [190, 122] width 101 height 13
click at [218, 124] on textarea "<div[^>]*\bclass=["']raster["'][^>]*>[\s\S]*?<picture>[\s\S]*?<audio>[\s\S]*?<s…" at bounding box center [190, 122] width 101 height 13
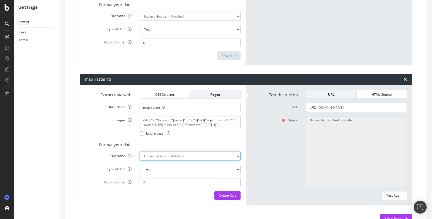
click at [200, 157] on select "Extract First Item Matched Extract First 3 Items Matched Count Number of Occure…" at bounding box center [190, 156] width 101 height 9
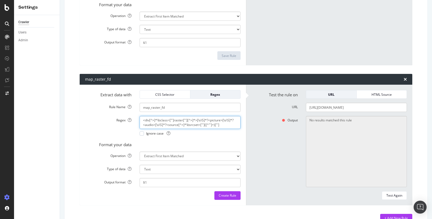
click at [187, 120] on textarea "<div[^>]*\bclass=["']raster["'][^>]*>[\s\S]*?<picture>[\s\S]*?<audio>[\s\S]*?<s…" at bounding box center [190, 122] width 101 height 13
paste textarea "\b[^>]*\bsrcset=["']([^"']+)["']"
click at [394, 192] on div "Test Again" at bounding box center [394, 196] width 16 height 8
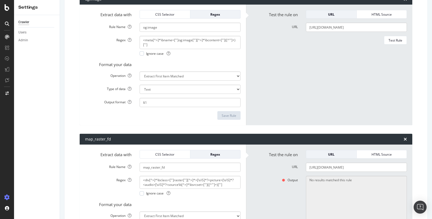
scroll to position [58, 0]
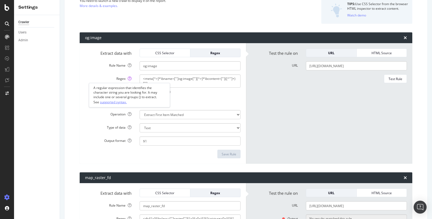
click at [119, 102] on link "supported syntax." at bounding box center [113, 102] width 27 height 6
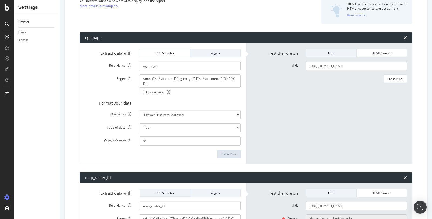
scroll to position [93, 0]
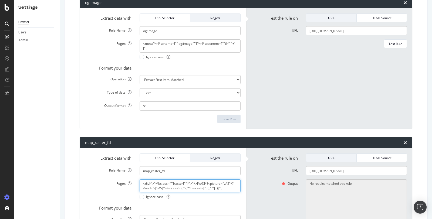
click at [168, 185] on textarea "<div[^>]*\bclass=["']raster["'][^>]*>[\s\S]*?<picture>[\s\S]*?<audio>[\s\S]*?<s…" at bounding box center [190, 186] width 101 height 13
paste textarea "(?<=<div[^>]*\bclass=["'][^"']*raster[^"']*["'][^>]*>)(?s).*?<picture[^>]*>.*?<…"
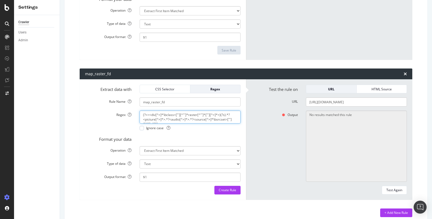
scroll to position [162, 0]
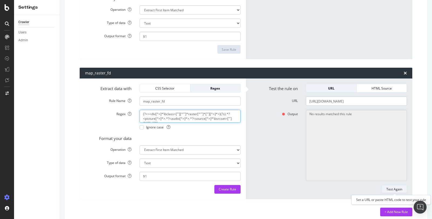
type textarea "(?<=<div[^>]*\bclass=["'][^"']*raster[^"']*["'][^>]*>)(?s).*?<picture[^>]*>.*?<…"
click at [397, 192] on div "Test Again" at bounding box center [394, 190] width 16 height 8
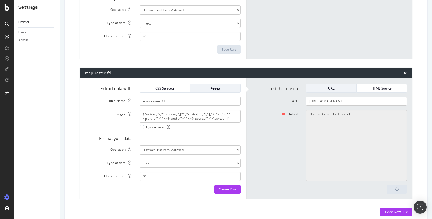
type textarea "Invalid rule."
click at [165, 115] on textarea "(?<=<div[^>]*\bclass=["'][^"']*raster[^"']*["'][^>]*>)(?s).*?<picture[^>]*>.*?<…" at bounding box center [190, 116] width 101 height 13
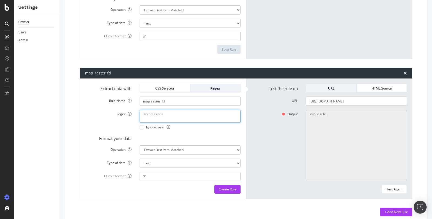
paste textarea "(?<=<div[^>]*\bclass=["'][^"']*raster[^"']*["'][^>]*>)(?s).*?<picture[^>]*>.*?<…"
type textarea "(?<=<div[^>]*\bclass=["'][^"']*raster[^"']*["'][^>]*>)(?s).*?<picture[^>]*>.*?<…"
click at [170, 88] on div "CSS Selector" at bounding box center [165, 88] width 42 height 5
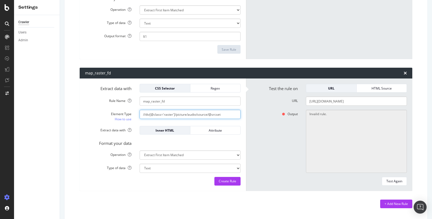
click at [173, 113] on input "//div[@class='raster']/picture/audio/source/@srcset" at bounding box center [190, 114] width 101 height 9
click at [145, 115] on input "//div[@class='raster']/picture/audio/source/@srcset" at bounding box center [190, 114] width 101 height 9
click at [212, 87] on div "Regex" at bounding box center [216, 88] width 42 height 5
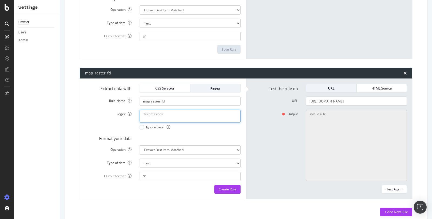
click at [153, 116] on textarea "Regex" at bounding box center [190, 116] width 101 height 13
paste textarea "//div[@class='raster']/picture/audio/source/@srcset"
click at [145, 114] on textarea "//div[@class='raster']/picture/audio/source/@srcset" at bounding box center [190, 116] width 101 height 13
click at [150, 113] on textarea "<div[@class='raster']/picture/audio/source/@srcset" at bounding box center [190, 116] width 101 height 13
type textarea "<div class='raster'><picture/audio/source/@srcset"
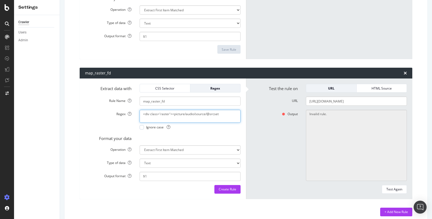
click at [182, 113] on textarea "<div class='raster'><picture/audio/source/@srcset" at bounding box center [190, 116] width 101 height 13
click at [163, 87] on div "CSS Selector" at bounding box center [165, 88] width 42 height 5
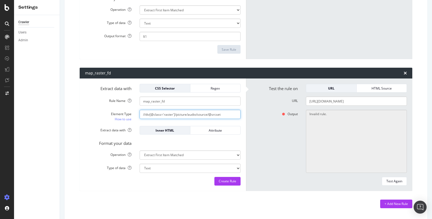
click at [161, 114] on input "//div[@class='raster']/picture/audio/source/@srcset" at bounding box center [190, 114] width 101 height 9
click at [207, 89] on div "Regex" at bounding box center [216, 88] width 42 height 5
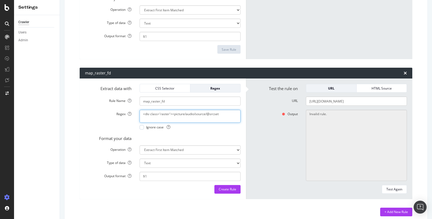
click at [181, 114] on textarea "<div class='raster'><picture/audio/source/@srcset" at bounding box center [190, 116] width 101 height 13
paste textarea "[^>]*\bclass=["'][^"']*raster[^"']*["'][^>]*>[\s\S]*?<picture\b[^>]*>[\s\S]*?<a…"
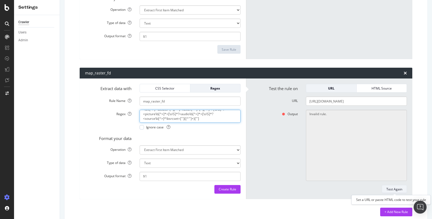
type textarea "<div[^>]*\bclass=["'][^"']*raster[^"']*["'][^>]*>[\s\S]*?<picture\b[^>]*>[\s\S]…"
click at [399, 188] on div "Test Again" at bounding box center [394, 189] width 16 height 5
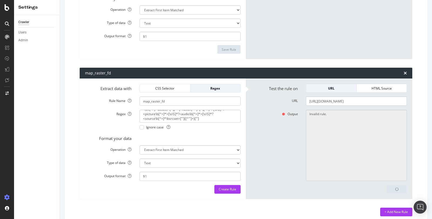
type textarea "No results matched this rule"
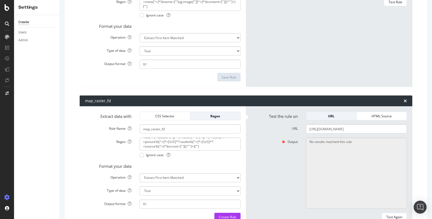
scroll to position [0, 0]
click at [157, 141] on textarea "<div[^>]*\bclass=["'][^"']*raster[^"']*["'][^>]*>[\s\S]*?<picture\b[^>]*>[\s\S]…" at bounding box center [190, 144] width 101 height 13
click at [171, 141] on textarea "<div class=["'][^"']*raster[^"']*["'][^>]*>[\s\S]*?<picture\b[^>]*>[\s\S]*?<aud…" at bounding box center [190, 144] width 101 height 13
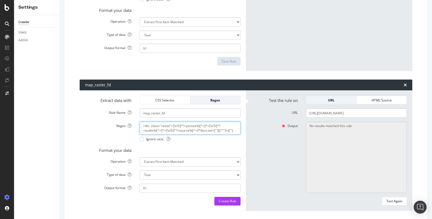
scroll to position [151, 0]
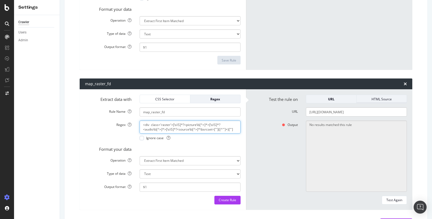
type textarea "<div class='raster'>[\s\S]*?<picture\b[^>]*>[\s\S]*?<audio\b[^>]*>[\s\S]*?<sour…"
click at [377, 99] on div "HTML Source" at bounding box center [382, 99] width 42 height 5
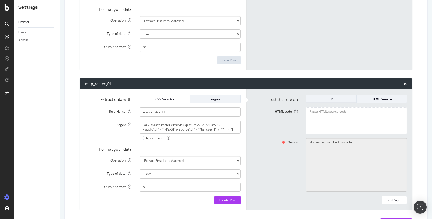
click at [338, 98] on div "URL" at bounding box center [331, 99] width 42 height 5
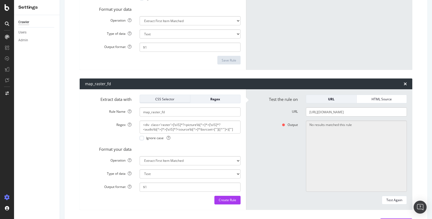
click at [167, 97] on div "CSS Selector" at bounding box center [165, 99] width 42 height 5
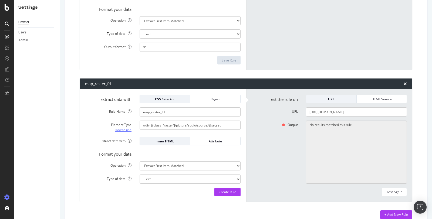
click at [121, 129] on link "How to use" at bounding box center [123, 130] width 17 height 6
click at [170, 99] on div "CSS Selector" at bounding box center [165, 99] width 42 height 5
click at [163, 125] on input "//div[@class='raster']/picture/audio/source/@srcset" at bounding box center [190, 125] width 101 height 9
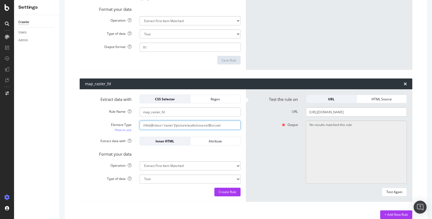
paste input "#teaser-footer > div > div > div.map-raster.poi.poi-here > div.raster > picture…"
drag, startPoint x: 149, startPoint y: 126, endPoint x: 123, endPoint y: 126, distance: 25.6
click at [123, 126] on div "Element Type How to use #teaser-footer > div > div > div.map-raster.poi.poi-her…" at bounding box center [163, 127] width 164 height 12
click at [155, 124] on input "#teaser-footer > div > div > div.map-raster.poi.poi-here > div.raster > picture…" at bounding box center [190, 125] width 101 height 9
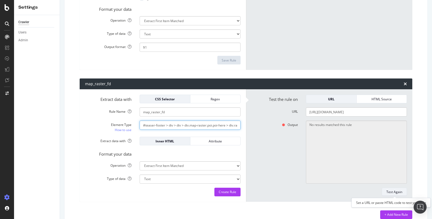
type input "#teaser-footer > div > div > div.map-raster.poi.poi-here > div.raster > picture…"
click at [396, 190] on div "Test Again" at bounding box center [394, 192] width 16 height 5
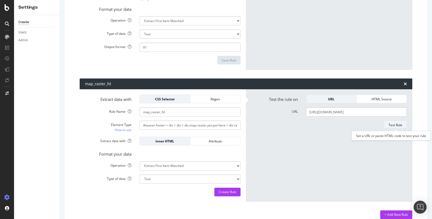
click at [395, 127] on div "Test Rule" at bounding box center [396, 125] width 14 height 8
drag, startPoint x: 228, startPoint y: 124, endPoint x: 262, endPoint y: 124, distance: 34.0
click at [262, 124] on div "Extract data with CSS Selector Regex Rule Name map_raster_fd Element Type How t…" at bounding box center [246, 145] width 333 height 113
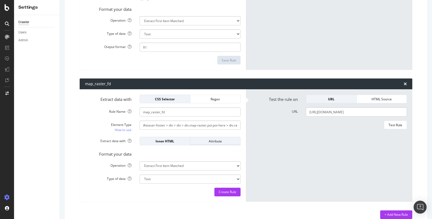
click at [225, 143] on div "Attribute" at bounding box center [216, 141] width 42 height 5
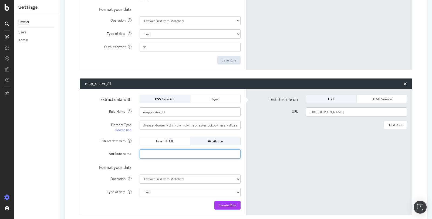
click at [210, 154] on input "Attribute name" at bounding box center [190, 154] width 101 height 9
paste input "srcset"
type input "srcset"
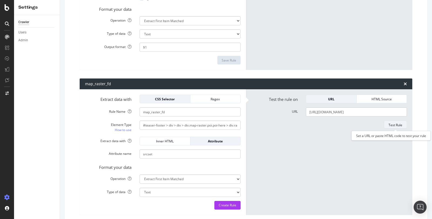
click at [395, 123] on div "Test Rule" at bounding box center [396, 125] width 14 height 5
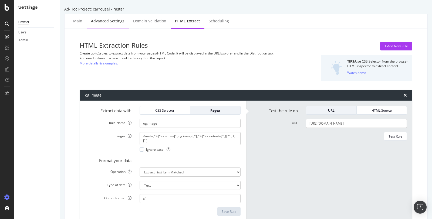
click at [101, 26] on div "Advanced Settings" at bounding box center [108, 21] width 42 height 15
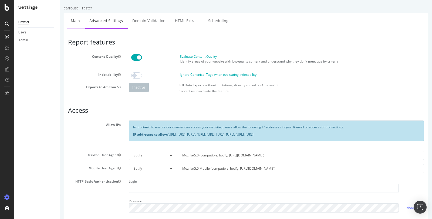
click at [78, 19] on link "Main" at bounding box center [75, 20] width 17 height 15
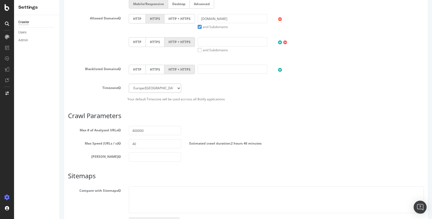
scroll to position [218, 0]
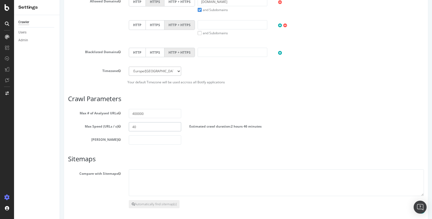
click at [138, 126] on input "40" at bounding box center [155, 126] width 53 height 9
type input "4"
type input "2"
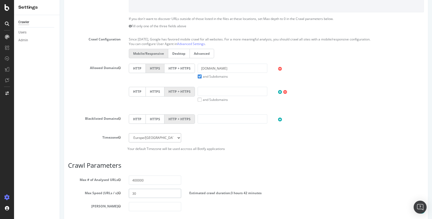
scroll to position [175, 0]
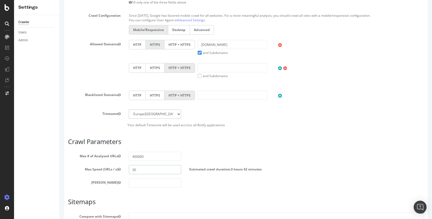
type input "3"
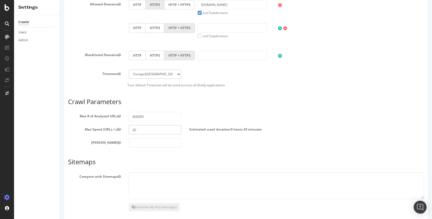
scroll to position [215, 0]
type input "2"
type input "1"
type input "40"
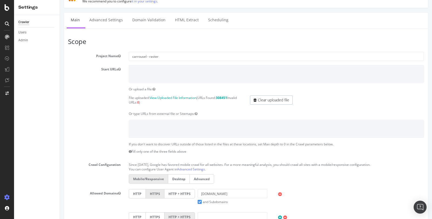
scroll to position [0, 0]
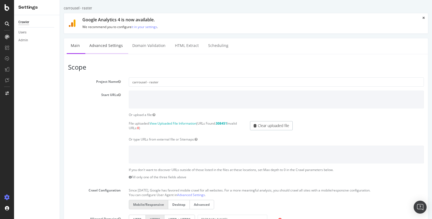
click at [100, 48] on link "Advanced Settings" at bounding box center [106, 45] width 42 height 15
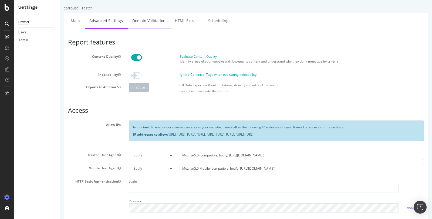
click at [144, 23] on link "Domain Validation" at bounding box center [148, 20] width 41 height 15
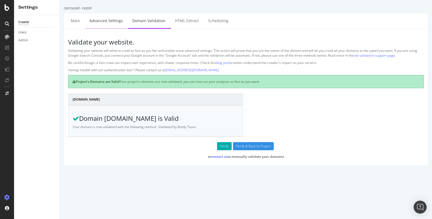
click at [110, 26] on link "Advanced Settings" at bounding box center [106, 20] width 42 height 15
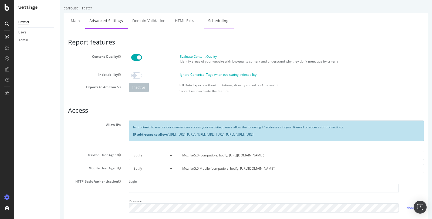
click at [213, 24] on link "Scheduling" at bounding box center [218, 20] width 28 height 15
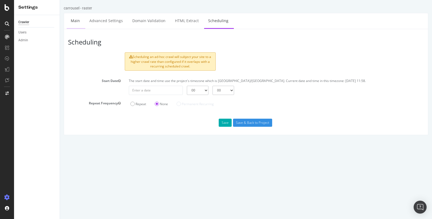
click at [80, 26] on link "Main" at bounding box center [75, 20] width 17 height 15
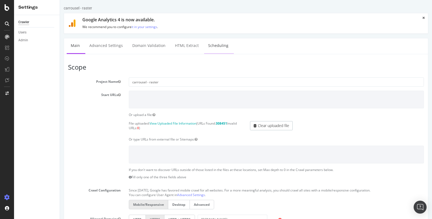
click at [211, 43] on link "Scheduling" at bounding box center [218, 45] width 28 height 15
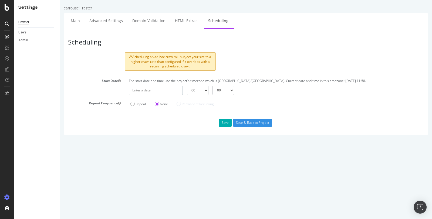
type input "2025-09-16"
click at [145, 89] on input "2025-09-16" at bounding box center [156, 90] width 54 height 9
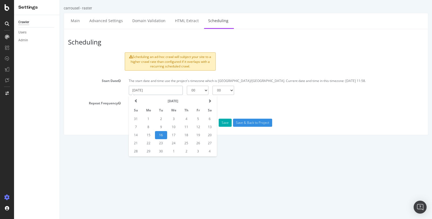
click at [161, 136] on td "16" at bounding box center [161, 135] width 12 height 8
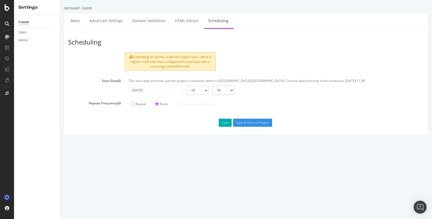
click at [203, 90] on select "00 01 02 03 04 05 06 07 08 09 10 11 12 13 14 15 16 17 18 19 20 21 22 23" at bounding box center [198, 90] width 22 height 9
select select "12"
click at [225, 122] on button "Save" at bounding box center [225, 123] width 13 height 8
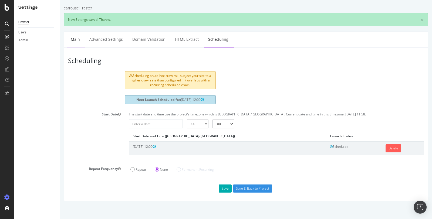
click at [71, 37] on link "Main" at bounding box center [75, 39] width 17 height 15
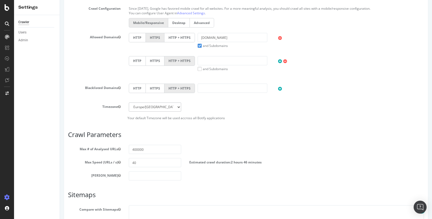
scroll to position [237, 0]
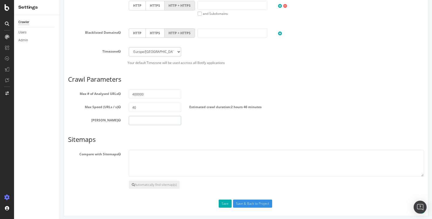
click at [135, 120] on input "number" at bounding box center [155, 120] width 53 height 9
type input "1"
type input "0"
click at [226, 202] on button "Save" at bounding box center [225, 204] width 13 height 8
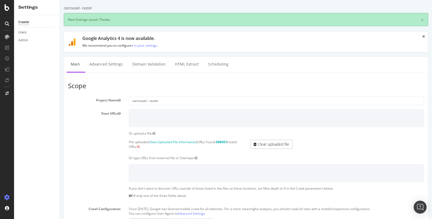
scroll to position [0, 0]
click at [206, 64] on link "Scheduling" at bounding box center [218, 64] width 28 height 15
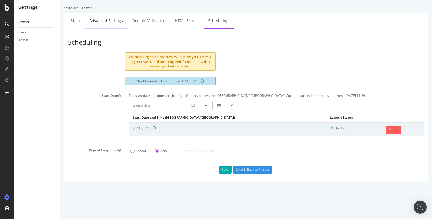
click at [99, 22] on link "Advanced Settings" at bounding box center [106, 20] width 42 height 15
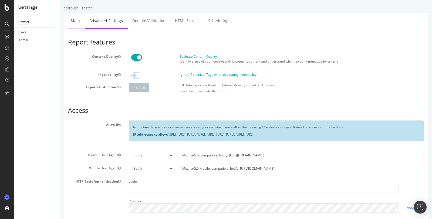
click at [76, 21] on link "Main" at bounding box center [75, 20] width 17 height 15
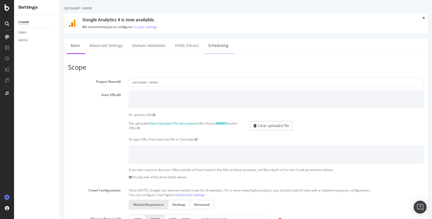
click at [218, 44] on link "Scheduling" at bounding box center [218, 45] width 28 height 15
click at [25, 52] on div "SiteCrawler" at bounding box center [29, 50] width 19 height 5
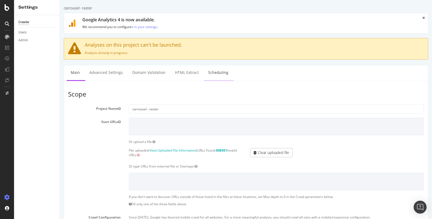
click at [214, 76] on link "Scheduling" at bounding box center [218, 72] width 28 height 15
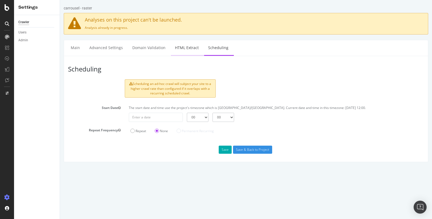
click at [174, 45] on link "HTML Extract" at bounding box center [187, 47] width 32 height 15
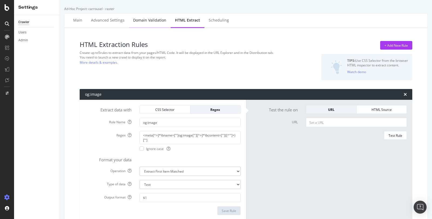
click at [146, 23] on div "Domain Validation" at bounding box center [149, 20] width 33 height 5
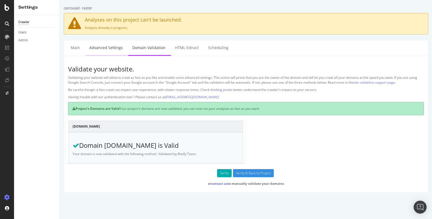
click at [106, 45] on link "Advanced Settings" at bounding box center [106, 47] width 42 height 15
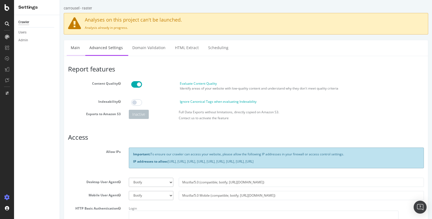
click at [78, 48] on link "Main" at bounding box center [75, 47] width 17 height 15
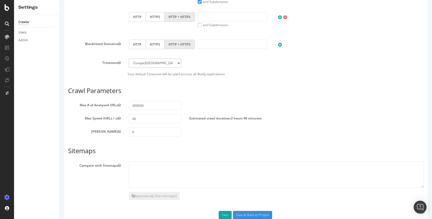
scroll to position [264, 0]
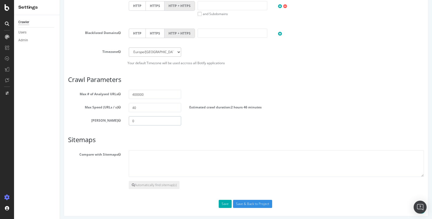
click at [140, 118] on input "0" at bounding box center [155, 120] width 53 height 9
type input "1"
click at [222, 201] on button "Save" at bounding box center [225, 204] width 13 height 8
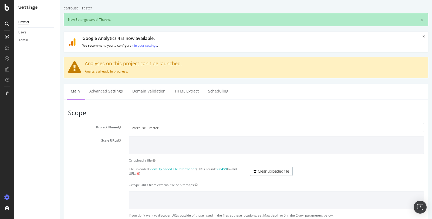
scroll to position [0, 0]
click at [215, 92] on link "Scheduling" at bounding box center [218, 91] width 28 height 15
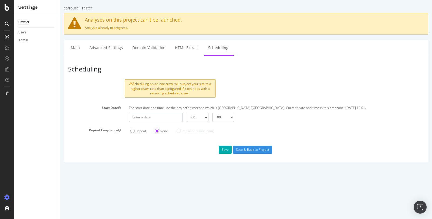
type input "[DATE]"
click at [172, 117] on input "[DATE]" at bounding box center [156, 117] width 54 height 9
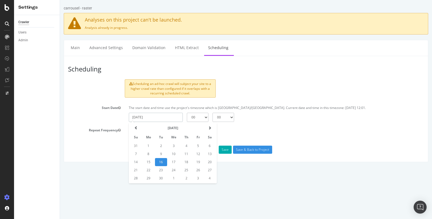
click at [161, 161] on td "16" at bounding box center [161, 162] width 12 height 8
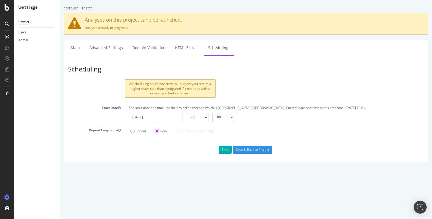
click at [207, 119] on select "00 01 02 03 04 05 06 07 08 09 10 11 12 13 14 15 16 17 18 19 20 21 22 23" at bounding box center [198, 117] width 22 height 9
select select "12"
click at [229, 117] on select "00 15 30 45" at bounding box center [223, 117] width 22 height 9
click at [226, 150] on button "Save" at bounding box center [225, 150] width 13 height 8
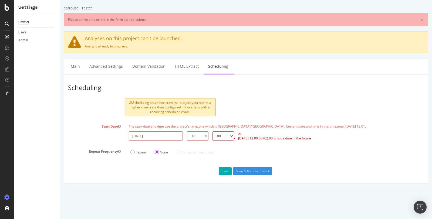
click at [226, 134] on select "00 15 30 45" at bounding box center [223, 135] width 22 height 9
click at [223, 134] on select "00 15 30 45" at bounding box center [223, 135] width 22 height 9
select select "15"
click at [223, 132] on select "00 15 30 45" at bounding box center [223, 135] width 22 height 9
click at [224, 135] on select "00 15 30 45" at bounding box center [223, 135] width 22 height 9
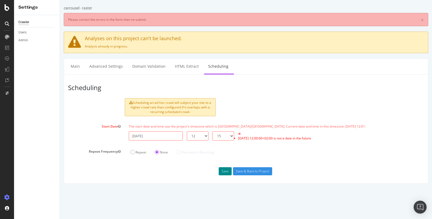
click at [225, 170] on button "Save" at bounding box center [225, 171] width 13 height 8
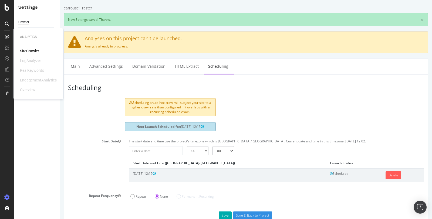
click at [26, 47] on div "Analytics SiteCrawler LogAnalyzer RealKeywords EngagementAnalytics Overview" at bounding box center [38, 63] width 45 height 69
click at [27, 49] on div "SiteCrawler" at bounding box center [29, 50] width 19 height 5
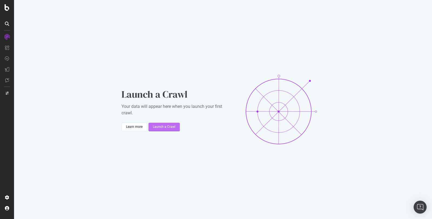
click at [167, 128] on div "Launch a Crawl" at bounding box center [164, 127] width 23 height 5
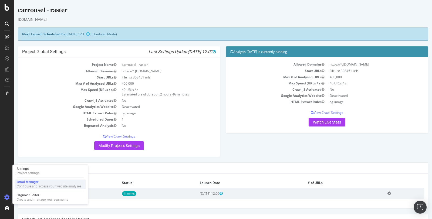
click at [37, 181] on div "Crawl Manager" at bounding box center [49, 182] width 65 height 4
click at [38, 183] on div "Crawl Manager" at bounding box center [49, 182] width 65 height 4
click at [33, 199] on div "Create and manage your segments" at bounding box center [42, 200] width 51 height 4
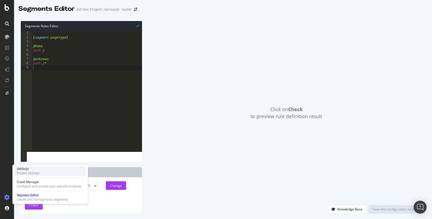
click at [35, 167] on div "Settings Project settings" at bounding box center [50, 171] width 71 height 10
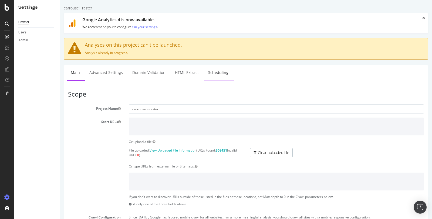
click at [219, 72] on link "Scheduling" at bounding box center [218, 72] width 28 height 15
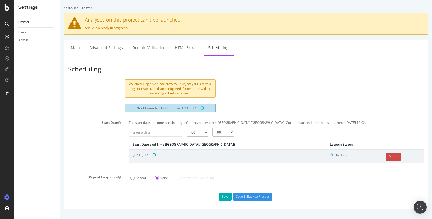
click at [386, 155] on link "Delete" at bounding box center [394, 157] width 16 height 8
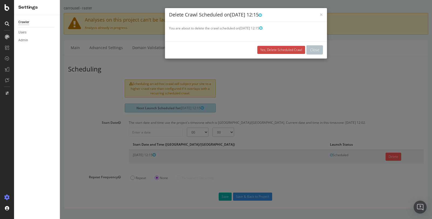
click at [299, 50] on link "Yes, Delete Scheduled Crawl" at bounding box center [281, 50] width 48 height 8
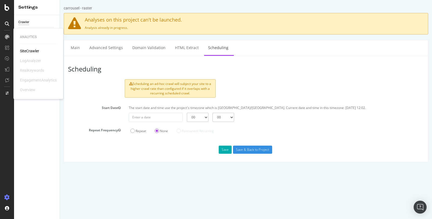
click at [28, 51] on div "SiteCrawler" at bounding box center [29, 50] width 19 height 5
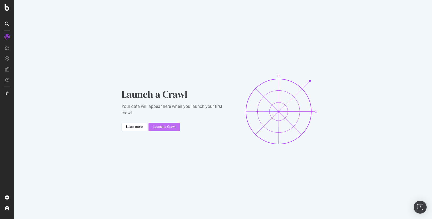
click at [169, 126] on div "Launch a Crawl" at bounding box center [164, 127] width 23 height 5
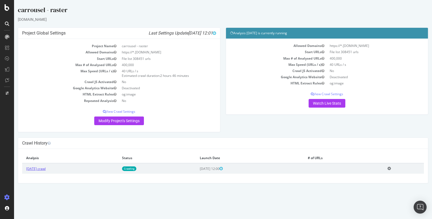
click at [46, 168] on link "2025 Sep. 16th crawl" at bounding box center [35, 169] width 19 height 5
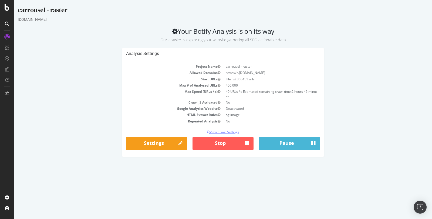
click at [228, 131] on p "View Crawl Settings" at bounding box center [223, 132] width 194 height 5
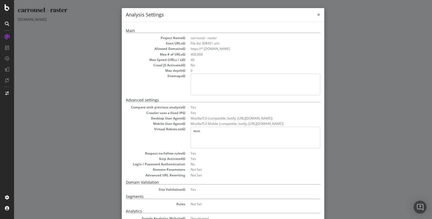
click at [319, 14] on span "×" at bounding box center [318, 15] width 3 height 8
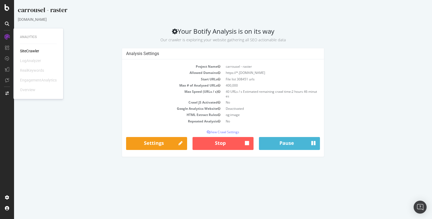
click at [93, 40] on p "Our crawler is exploring your website gathering all SEO actionable data" at bounding box center [223, 39] width 410 height 8
click at [82, 38] on p "Our crawler is exploring your website gathering all SEO actionable data" at bounding box center [223, 39] width 410 height 8
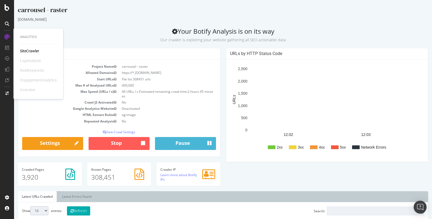
scroll to position [177, 0]
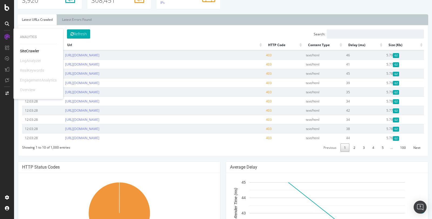
click at [205, 34] on div "Show 10 25 50 100 entries Refresh Search: Date Url HTTP Code Content Type Delay…" at bounding box center [223, 90] width 402 height 123
click at [128, 36] on div "Show 10 25 50 100 entries Refresh Search: Date Url HTTP Code Content Type Delay…" at bounding box center [223, 90] width 402 height 123
click at [80, 33] on button "Refresh" at bounding box center [78, 33] width 23 height 9
click at [79, 18] on link "Latest Errors Found" at bounding box center [77, 19] width 38 height 11
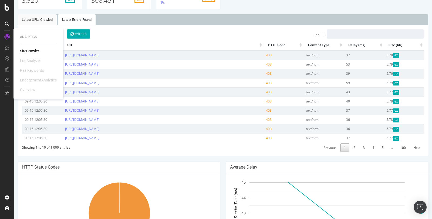
click at [48, 19] on link "Latest URLs Crawled" at bounding box center [37, 19] width 39 height 11
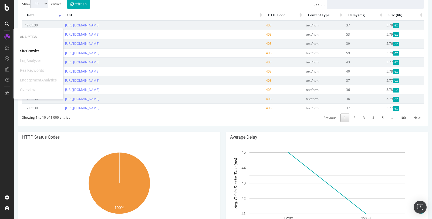
scroll to position [161, 0]
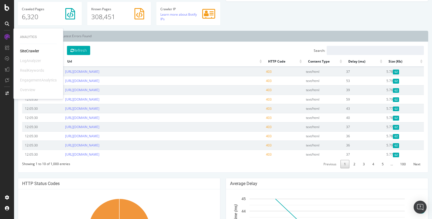
click at [101, 35] on ul "Latest URLs Crawled Latest Errors Found" at bounding box center [223, 36] width 410 height 11
click at [116, 29] on div "Known Pages 308,451" at bounding box center [119, 16] width 69 height 29
click at [191, 50] on div "Show 10 25 50 100 entries Refresh Search: Date Url HTTP Code Content Type Delay…" at bounding box center [223, 107] width 402 height 123
click at [31, 50] on div "SiteCrawler" at bounding box center [29, 50] width 19 height 5
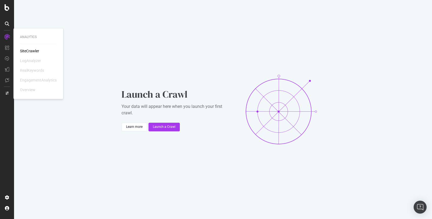
click at [25, 53] on div "SiteCrawler" at bounding box center [29, 50] width 19 height 5
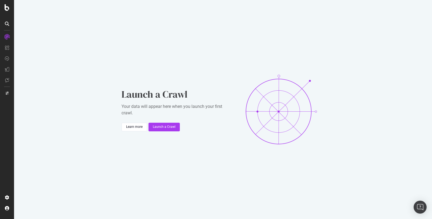
click at [9, 20] on div at bounding box center [7, 23] width 9 height 9
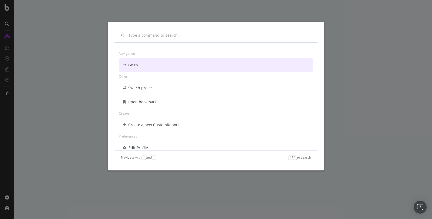
click at [8, 12] on div "Navigation Go to... Other Switch project Open bookmark Create Create a new Cust…" at bounding box center [216, 109] width 432 height 219
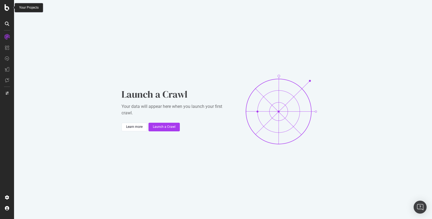
click at [8, 5] on icon at bounding box center [7, 7] width 5 height 6
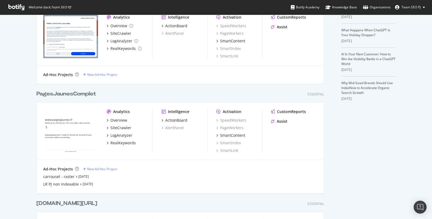
scroll to position [216, 0]
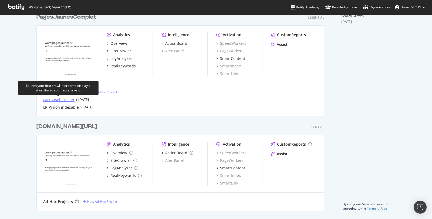
click at [67, 100] on div "carrousel - raster" at bounding box center [58, 99] width 31 height 5
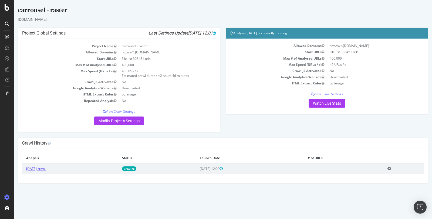
click at [46, 168] on link "[DATE] crawl" at bounding box center [35, 169] width 19 height 5
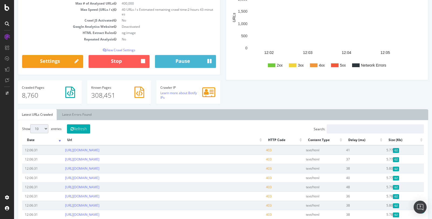
scroll to position [92, 0]
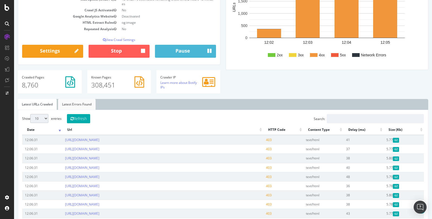
click at [77, 103] on link "Latest Errors Found" at bounding box center [77, 104] width 38 height 11
click at [46, 104] on link "Latest URLs Crawled" at bounding box center [37, 104] width 39 height 11
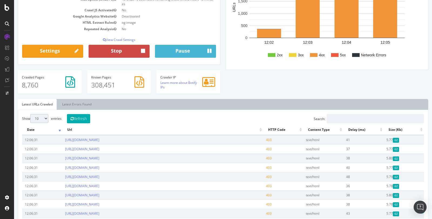
click at [128, 52] on button "Stop" at bounding box center [119, 51] width 61 height 13
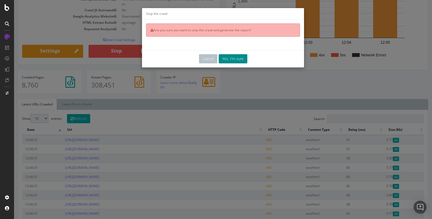
click at [224, 59] on button "Yes, I'm sure" at bounding box center [233, 58] width 29 height 9
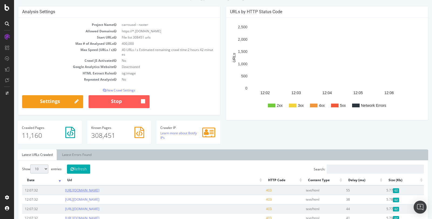
scroll to position [0, 0]
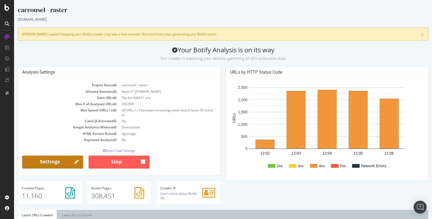
click at [55, 163] on link "Settings" at bounding box center [52, 162] width 61 height 13
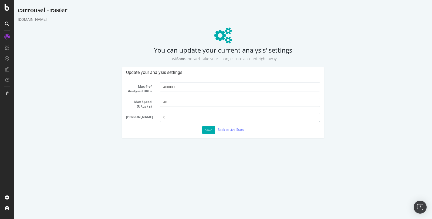
click at [181, 118] on input "0" at bounding box center [240, 117] width 160 height 9
click at [208, 131] on button "Save" at bounding box center [208, 130] width 13 height 8
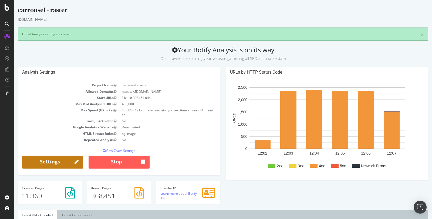
click at [61, 161] on link "Settings" at bounding box center [52, 162] width 61 height 13
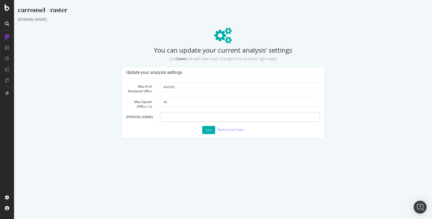
click at [171, 118] on input "number" at bounding box center [240, 117] width 160 height 9
type input "1"
click at [207, 130] on button "Save" at bounding box center [208, 130] width 13 height 8
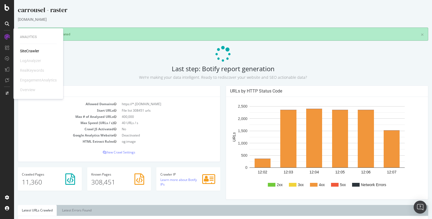
click at [108, 65] on h2 "Last step: Botify report generation We’re making your data intelligent. Ready t…" at bounding box center [223, 72] width 410 height 15
click at [101, 48] on p at bounding box center [223, 54] width 410 height 16
click at [92, 18] on div "[DOMAIN_NAME]" at bounding box center [223, 19] width 410 height 5
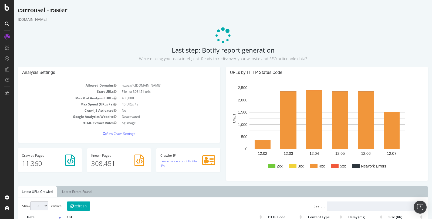
scroll to position [100, 0]
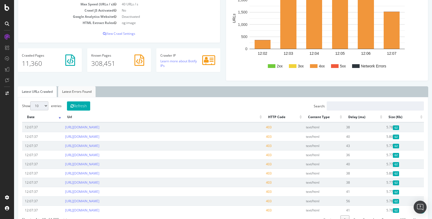
click at [79, 92] on link "Latest Errors Found" at bounding box center [77, 91] width 38 height 11
click at [42, 94] on link "Latest URLs Crawled" at bounding box center [37, 91] width 39 height 11
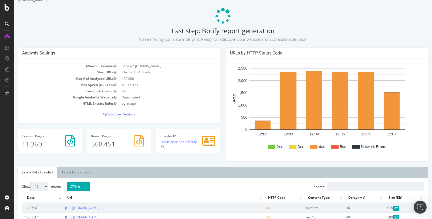
scroll to position [0, 0]
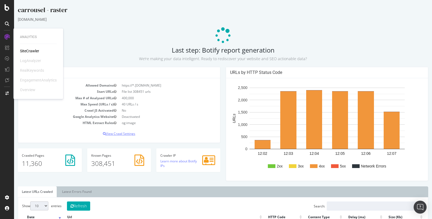
click at [129, 134] on p "View Crawl Settings" at bounding box center [119, 133] width 194 height 5
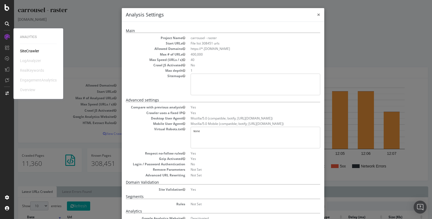
click at [318, 15] on span "×" at bounding box center [318, 15] width 3 height 8
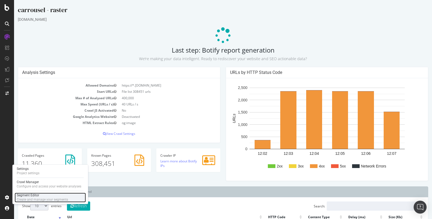
click at [25, 197] on div "Segment Editor" at bounding box center [42, 195] width 51 height 4
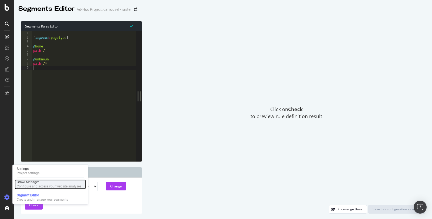
click at [28, 184] on div "Crawl Manager" at bounding box center [49, 182] width 65 height 4
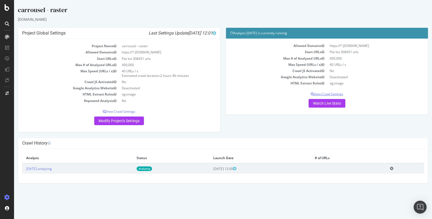
click at [332, 93] on p "View Crawl Settings" at bounding box center [327, 94] width 194 height 5
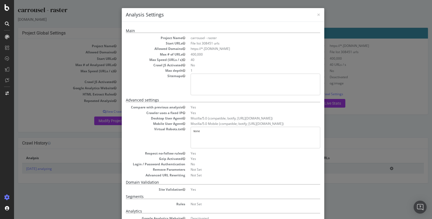
scroll to position [74, 0]
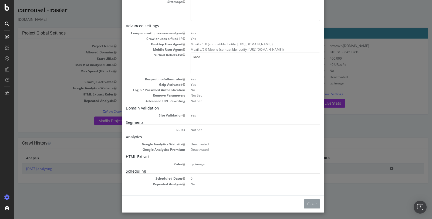
click at [308, 203] on button "Close" at bounding box center [312, 204] width 16 height 9
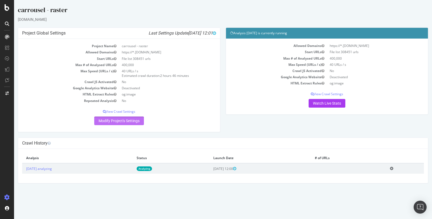
click at [123, 121] on link "Modify Project's Settings" at bounding box center [119, 121] width 50 height 9
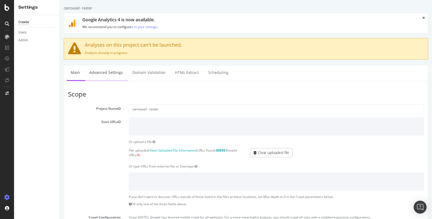
click at [111, 72] on link "Advanced Settings" at bounding box center [106, 72] width 42 height 15
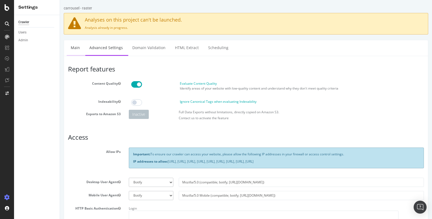
click at [76, 50] on link "Main" at bounding box center [75, 47] width 17 height 15
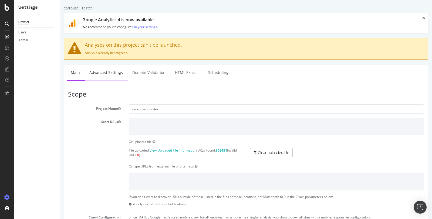
click at [110, 73] on link "Advanced Settings" at bounding box center [106, 72] width 42 height 15
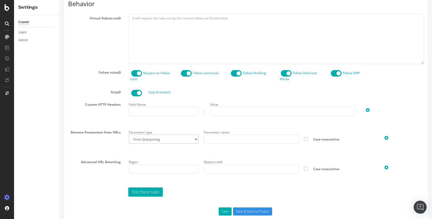
scroll to position [283, 0]
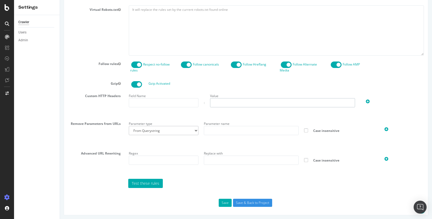
click at [233, 103] on input "text" at bounding box center [282, 102] width 145 height 9
paste input "[EMAIL_ADDRESS][DOMAIN_NAME]"
type input "[EMAIL_ADDRESS][DOMAIN_NAME]"
click at [157, 104] on input "text" at bounding box center [164, 102] width 70 height 9
paste input "From"
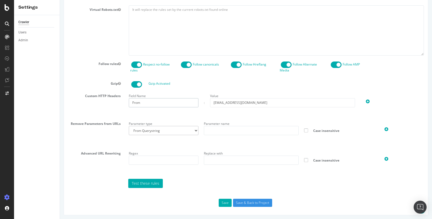
type input "From"
click at [224, 201] on button "Save" at bounding box center [225, 203] width 13 height 8
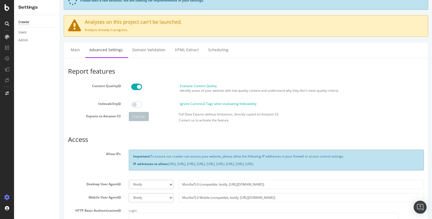
scroll to position [0, 0]
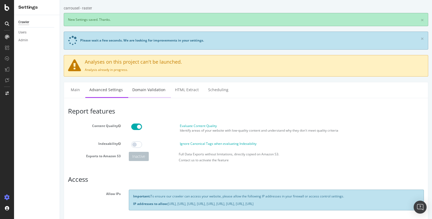
click at [144, 86] on link "Domain Validation" at bounding box center [148, 89] width 41 height 15
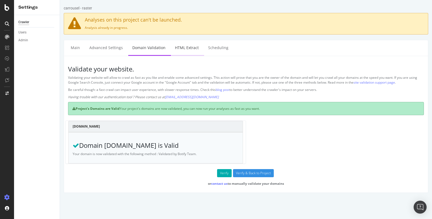
click at [191, 49] on link "HTML Extract" at bounding box center [187, 47] width 32 height 15
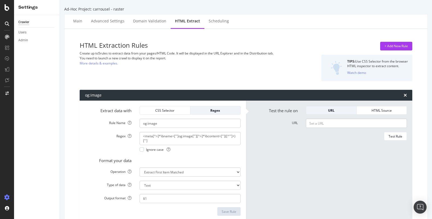
scroll to position [21, 0]
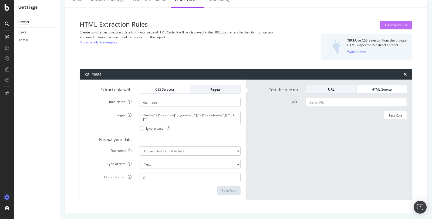
click at [397, 23] on div "+ Add New Rule" at bounding box center [395, 25] width 23 height 5
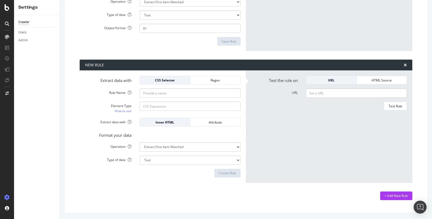
scroll to position [170, 0]
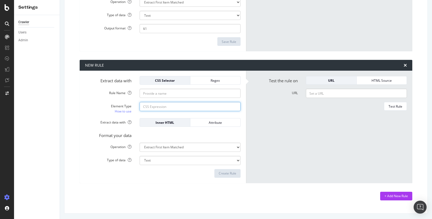
click at [149, 107] on input "Element Type How to use" at bounding box center [190, 106] width 101 height 9
click at [150, 95] on input "Rule Name" at bounding box center [190, 93] width 101 height 9
paste input "#teaser-footer > div > div > div.map-raster.poi.poi-here > div.raster > picture…"
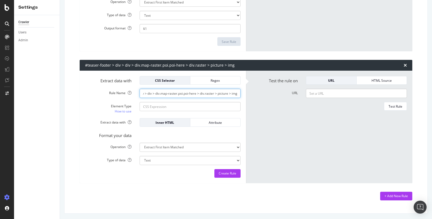
scroll to position [0, 0]
drag, startPoint x: 157, startPoint y: 94, endPoint x: 116, endPoint y: 94, distance: 41.6
click at [116, 94] on div "Rule Name #teaser-footer > div > div > div.map-raster.poi.poi-here > div.raster…" at bounding box center [163, 93] width 164 height 9
type input "#teaser-footer > div > div > div.map-raster.poi.poi-here > div.raster > picture…"
click at [160, 105] on input "Element Type How to use" at bounding box center [190, 106] width 101 height 9
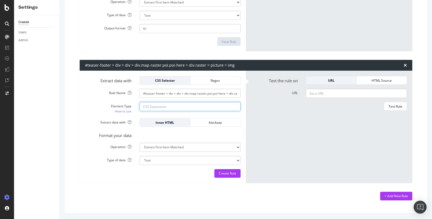
click at [146, 102] on input "Element Type How to use" at bounding box center [190, 106] width 101 height 9
click at [116, 97] on div "Rule Name #teaser-footer > div > div > div.map-raster.poi.poi-here > div.raster…" at bounding box center [163, 93] width 164 height 9
drag, startPoint x: 226, startPoint y: 92, endPoint x: 283, endPoint y: 92, distance: 57.0
click at [283, 92] on div "Extract data with CSS Selector Regex Rule Name #teaser-footer > div > div > div…" at bounding box center [246, 127] width 333 height 113
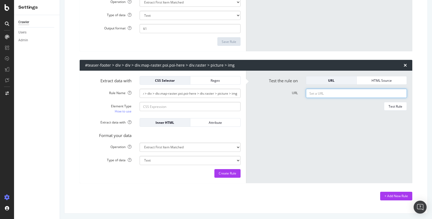
click at [335, 94] on input "URL" at bounding box center [356, 93] width 101 height 9
click at [321, 92] on input "URL" at bounding box center [356, 93] width 101 height 9
paste input "[URL][DOMAIN_NAME]"
click at [333, 93] on input "[URL][DOMAIN_NAME]" at bounding box center [356, 93] width 101 height 9
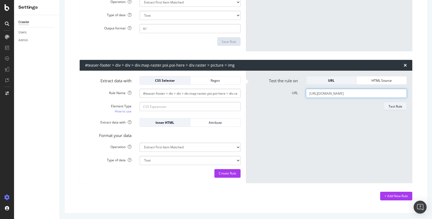
type input "https://www.pagesjaunes.fr/pros/00035735"
click at [397, 107] on div "Test Rule" at bounding box center [396, 106] width 14 height 5
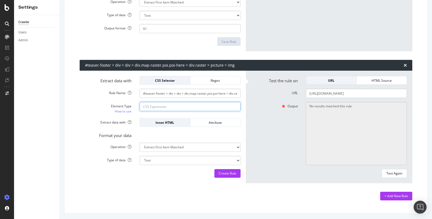
click at [167, 106] on input "Element Type How to use" at bounding box center [190, 106] width 101 height 9
click at [146, 132] on div "Format your data" at bounding box center [163, 135] width 164 height 8
click at [204, 126] on div "Attribute" at bounding box center [216, 123] width 42 height 8
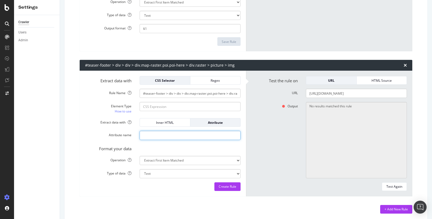
click at [165, 134] on input "Attribute name" at bounding box center [190, 135] width 101 height 9
type input "srcset"
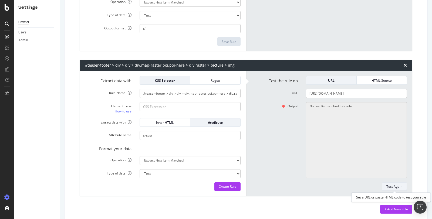
click at [392, 188] on div "Test Again" at bounding box center [394, 186] width 16 height 5
click at [394, 185] on div "Test Again" at bounding box center [394, 186] width 16 height 5
click at [373, 93] on input "https://www.pagesjaunes.fr/pros/00035735" at bounding box center [356, 93] width 101 height 9
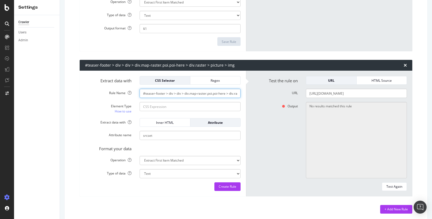
scroll to position [0, 29]
drag, startPoint x: 218, startPoint y: 93, endPoint x: 279, endPoint y: 93, distance: 61.3
click at [279, 93] on div "Extract data with CSS Selector Regex Rule Name #teaser-footer > div > div > div…" at bounding box center [246, 134] width 333 height 126
click at [223, 93] on input "#teaser-footer > div > div > div.map-raster.poi.poi-here > div.raster > picture…" at bounding box center [190, 93] width 101 height 9
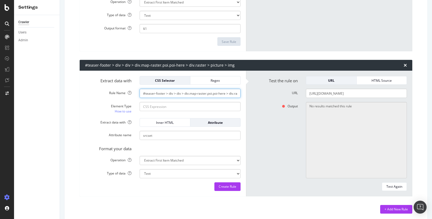
drag, startPoint x: 195, startPoint y: 92, endPoint x: 112, endPoint y: 92, distance: 83.2
click at [112, 92] on div "Rule Name #teaser-footer > div > div > div.map-raster.poi.poi-here > div.raster…" at bounding box center [163, 93] width 164 height 9
click at [157, 94] on input "#teaser-footer > div > div > div.map-raster.poi.poi-here > div.raster > picture…" at bounding box center [190, 93] width 101 height 9
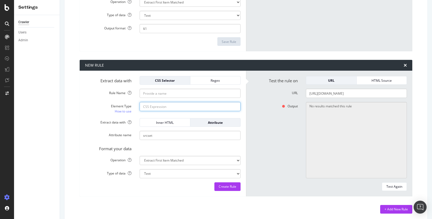
click at [156, 105] on input "Element Type How to use" at bounding box center [190, 106] width 101 height 9
paste input "#teaser-footer > div > div > div.map-raster.poi.poi-here > div.raster > picture…"
type input "#teaser-footer > div > div > div.map-raster.poi.poi-here > div.raster > picture…"
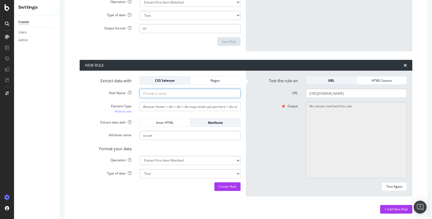
click at [149, 94] on input "Rule Name" at bounding box center [190, 93] width 101 height 9
type input "raster css"
click at [393, 184] on div "Test Again" at bounding box center [394, 186] width 16 height 5
click at [393, 185] on div "Test Again" at bounding box center [394, 186] width 16 height 5
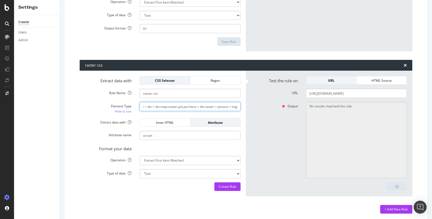
drag, startPoint x: 220, startPoint y: 107, endPoint x: 271, endPoint y: 107, distance: 51.0
click at [271, 107] on div "Extract data with CSS Selector Regex Rule Name raster css Element Type How to u…" at bounding box center [246, 134] width 333 height 126
click at [230, 108] on input "#teaser-footer > div > div > div.map-raster.poi.poi-here > div.raster > picture…" at bounding box center [190, 106] width 101 height 9
drag, startPoint x: 195, startPoint y: 108, endPoint x: 108, endPoint y: 108, distance: 86.9
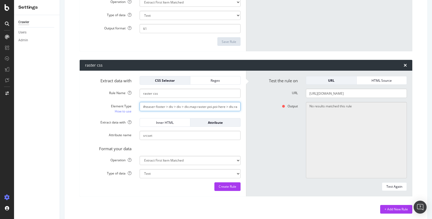
click at [108, 108] on div "Element Type How to use #teaser-footer > div > div > div.map-raster.poi.poi-her…" at bounding box center [163, 108] width 164 height 12
click at [160, 104] on input "#teaser-footer > div > div > div.map-raster.poi.poi-here > div.raster > picture…" at bounding box center [190, 106] width 101 height 9
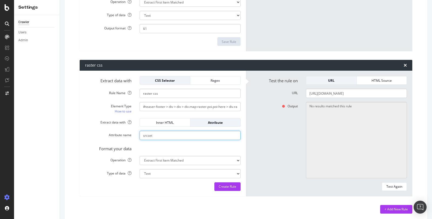
click at [149, 136] on input "srcset" at bounding box center [190, 135] width 101 height 9
click at [173, 79] on div "CSS Selector" at bounding box center [165, 80] width 42 height 5
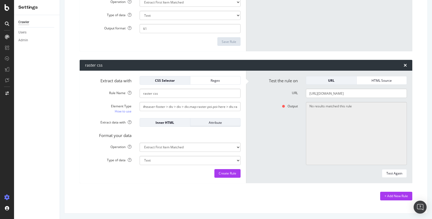
click at [210, 121] on div "Attribute" at bounding box center [216, 122] width 42 height 5
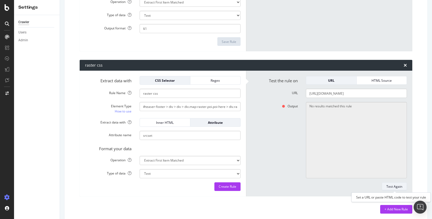
click at [397, 184] on div "Test Again" at bounding box center [394, 186] width 16 height 5
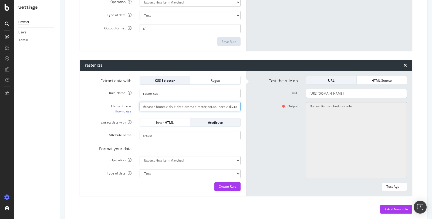
click at [195, 107] on input "#teaser-footer > div > div > div.map-raster.poi.poi-here > div.raster > picture…" at bounding box center [190, 106] width 101 height 9
paste input "source:nth-child(1)"
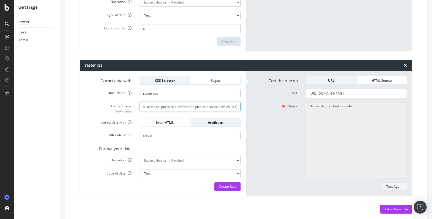
type input "#teaser-footer > div > div > div.map-raster.poi.poi-here > div.raster > picture…"
click at [389, 187] on div "Test Again" at bounding box center [394, 186] width 16 height 5
type textarea "/media/newdam/preset-map-raster-medium/c2/e1/31/00/00/7a/3d/b6/da/99/6853c2e131…"
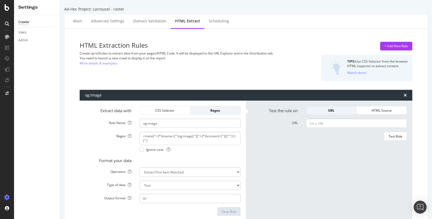
scroll to position [184, 0]
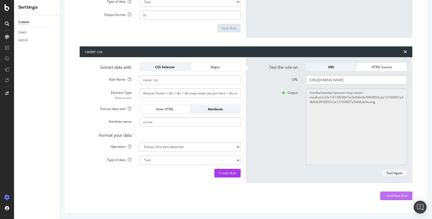
click at [389, 198] on div "+ Add New Rule" at bounding box center [395, 196] width 23 height 8
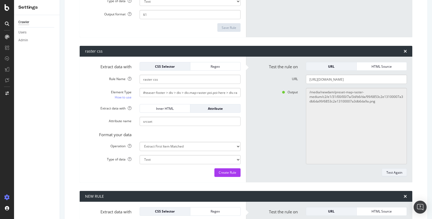
scroll to position [185, 0]
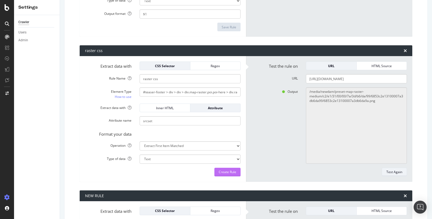
click at [225, 173] on div "Create Rule" at bounding box center [228, 172] width 18 height 5
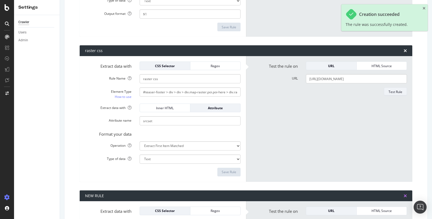
click at [405, 194] on icon "times" at bounding box center [405, 196] width 3 height 4
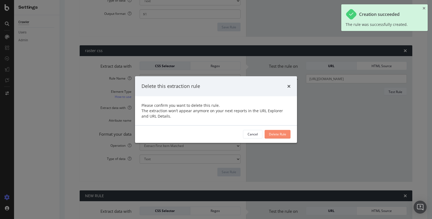
click at [275, 134] on div "Delete Rule" at bounding box center [277, 134] width 17 height 5
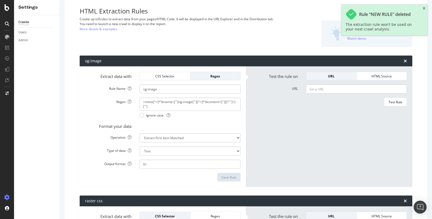
scroll to position [0, 0]
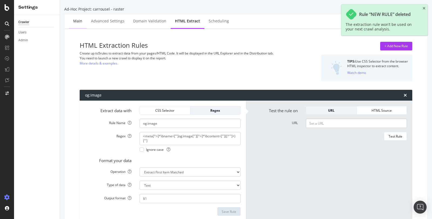
click at [79, 23] on div "Main" at bounding box center [77, 20] width 9 height 5
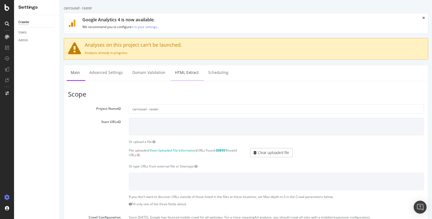
click at [183, 74] on link "HTML Extract" at bounding box center [187, 72] width 32 height 15
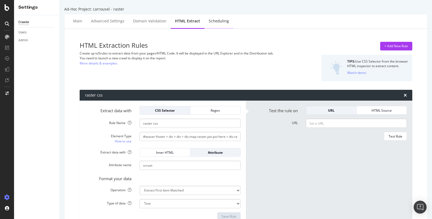
click at [216, 24] on div "Scheduling" at bounding box center [218, 21] width 29 height 15
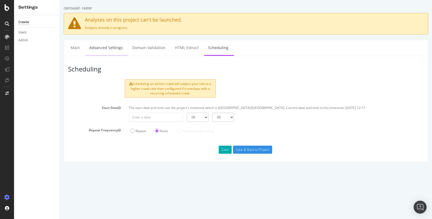
click at [104, 50] on link "Advanced Settings" at bounding box center [106, 47] width 42 height 15
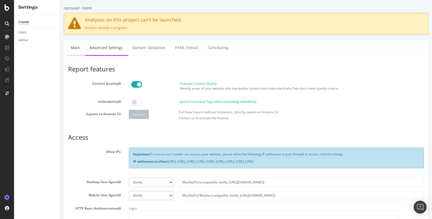
click at [78, 51] on link "Main" at bounding box center [75, 47] width 17 height 15
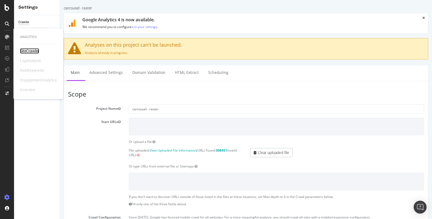
click at [23, 50] on div "SiteCrawler" at bounding box center [29, 50] width 19 height 5
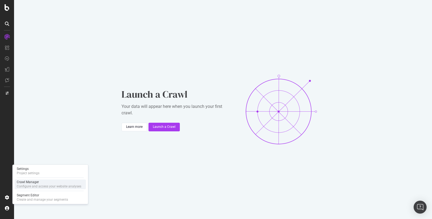
click at [34, 185] on div "Configure and access your website analyses" at bounding box center [49, 186] width 65 height 4
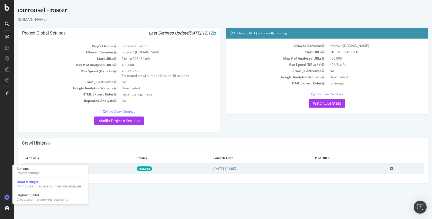
click at [393, 168] on icon at bounding box center [392, 169] width 4 height 4
click at [385, 184] on link "Delete analysis" at bounding box center [371, 183] width 43 height 7
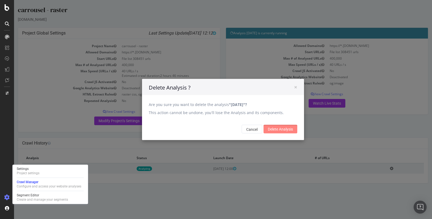
click at [285, 131] on input "Delete Analysis" at bounding box center [281, 129] width 34 height 9
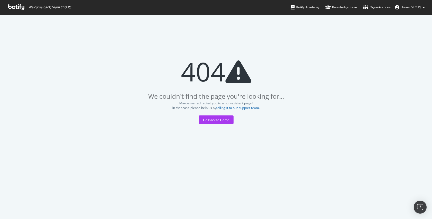
click at [21, 6] on icon at bounding box center [16, 7] width 16 height 6
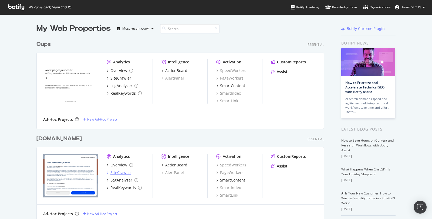
scroll to position [160, 0]
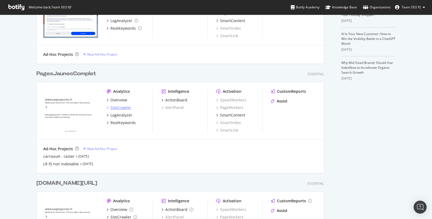
click at [121, 109] on div "SiteCrawler" at bounding box center [120, 107] width 21 height 5
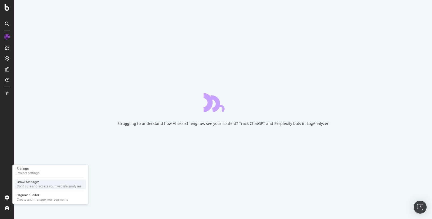
click at [37, 183] on div "Crawl Manager" at bounding box center [49, 182] width 65 height 4
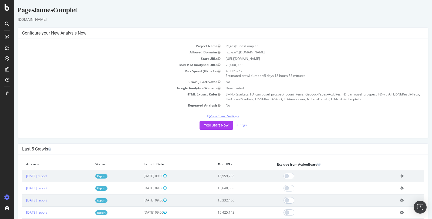
click at [224, 115] on p "View Crawl Settings" at bounding box center [223, 116] width 402 height 5
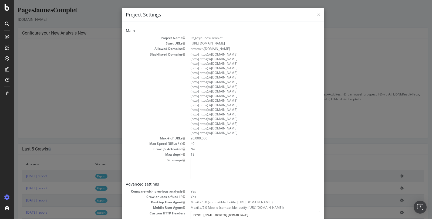
click at [356, 21] on div "× Close Project Settings Main Project Name PagesJaunesComplet Start URLs [URL][…" at bounding box center [223, 109] width 418 height 219
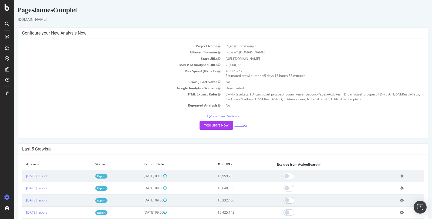
click at [242, 126] on link "Settings" at bounding box center [241, 125] width 12 height 5
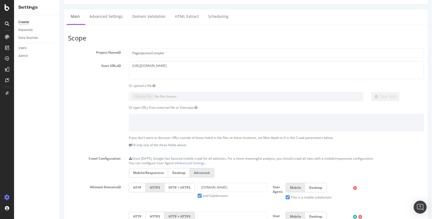
scroll to position [28, 0]
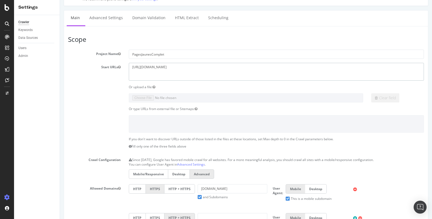
click at [155, 67] on textarea "[URL][DOMAIN_NAME]" at bounding box center [276, 72] width 295 height 18
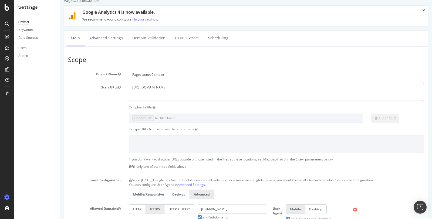
scroll to position [7, 0]
click at [114, 41] on link "Advanced Settings" at bounding box center [106, 38] width 42 height 15
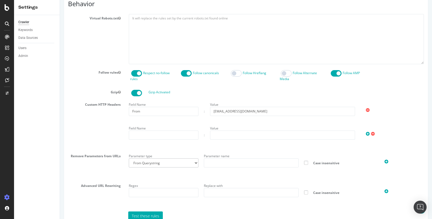
scroll to position [260, 0]
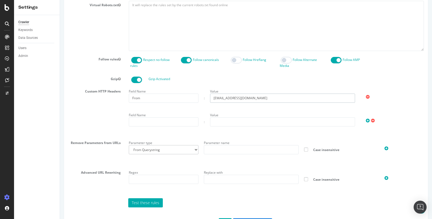
click at [263, 98] on input "[EMAIL_ADDRESS][DOMAIN_NAME]" at bounding box center [282, 98] width 145 height 9
click at [176, 97] on input "From" at bounding box center [164, 98] width 70 height 9
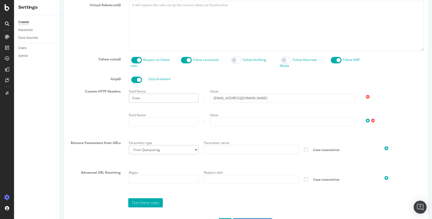
click at [176, 97] on input "From" at bounding box center [164, 98] width 70 height 9
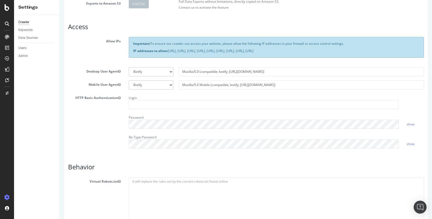
scroll to position [0, 0]
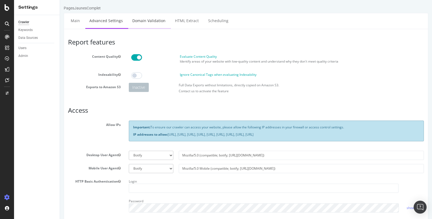
click at [148, 21] on link "Domain Validation" at bounding box center [148, 20] width 41 height 15
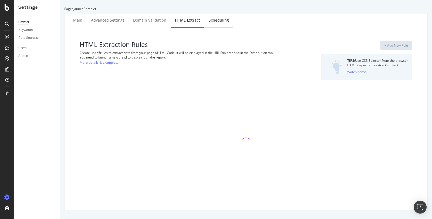
select select "i"
select select "count"
select select "exist"
select select "i"
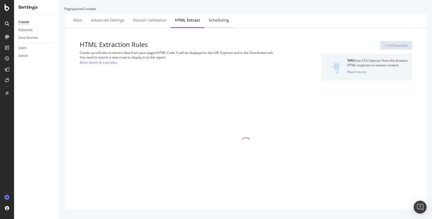
select select "i"
select select "exist"
select select "i"
select select "exist"
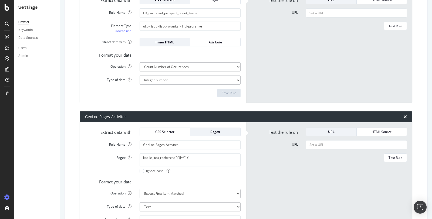
scroll to position [255, 0]
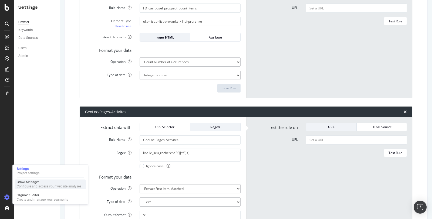
click at [31, 187] on div "Configure and access your website analyses" at bounding box center [49, 186] width 65 height 4
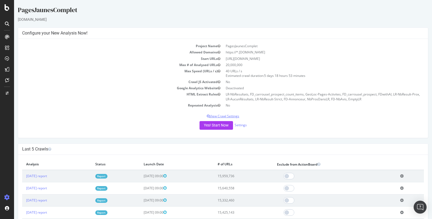
click at [229, 116] on p "View Crawl Settings" at bounding box center [223, 116] width 402 height 5
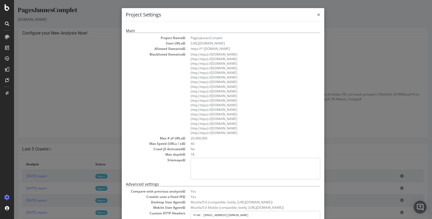
click at [319, 15] on span "×" at bounding box center [318, 15] width 3 height 8
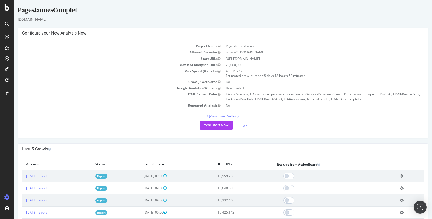
click at [227, 115] on p "View Crawl Settings" at bounding box center [223, 116] width 402 height 5
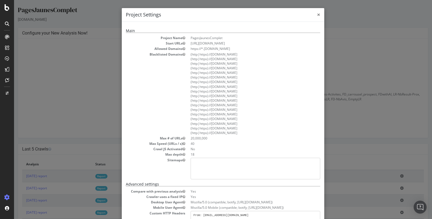
click at [319, 14] on span "×" at bounding box center [318, 15] width 3 height 8
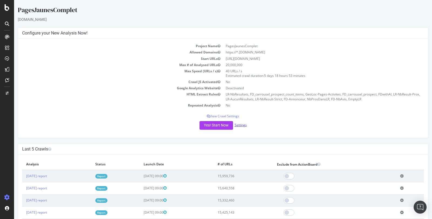
click at [241, 125] on link "Settings" at bounding box center [241, 125] width 12 height 5
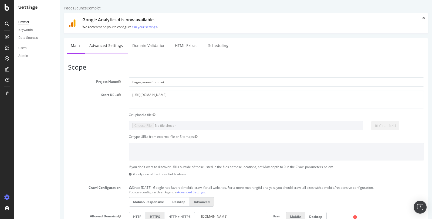
click at [114, 44] on link "Advanced Settings" at bounding box center [106, 45] width 42 height 15
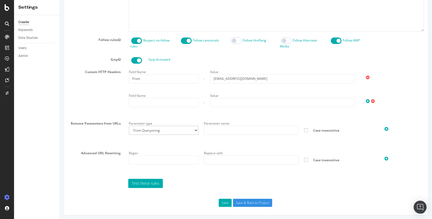
scroll to position [92, 0]
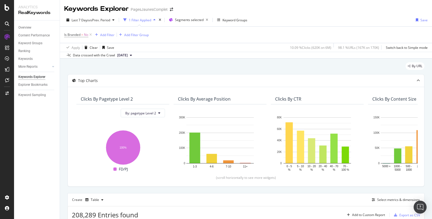
scroll to position [562, 0]
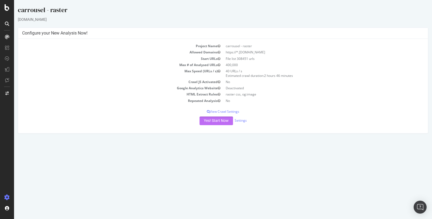
click at [214, 120] on button "Yes! Start Now" at bounding box center [216, 121] width 33 height 9
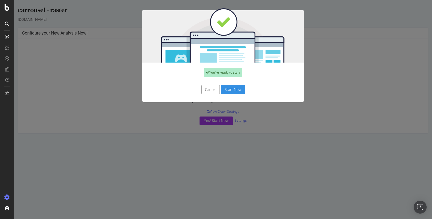
click at [235, 89] on button "Start Now" at bounding box center [233, 89] width 24 height 9
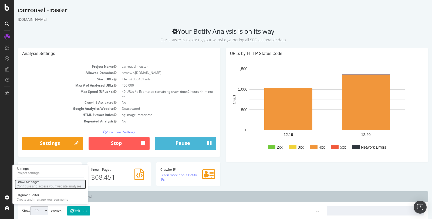
click at [31, 187] on div "Configure and access your website analyses" at bounding box center [49, 186] width 65 height 4
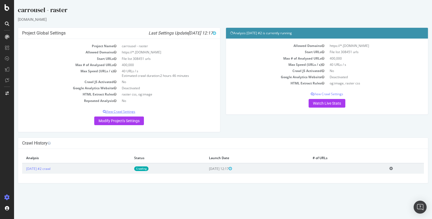
click at [124, 109] on p "View Crawl Settings" at bounding box center [119, 111] width 194 height 5
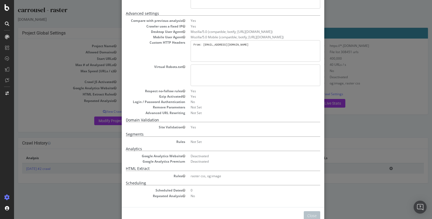
scroll to position [99, 0]
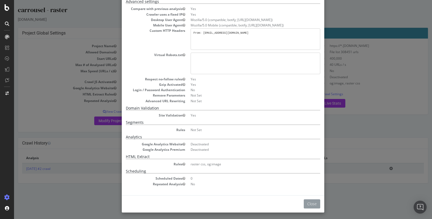
click at [311, 201] on button "Close" at bounding box center [312, 204] width 16 height 9
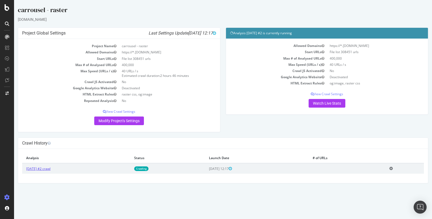
click at [50, 168] on link "[DATE] #2 crawl" at bounding box center [38, 169] width 24 height 5
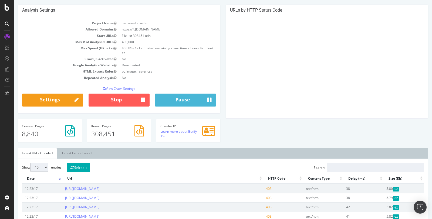
scroll to position [130, 0]
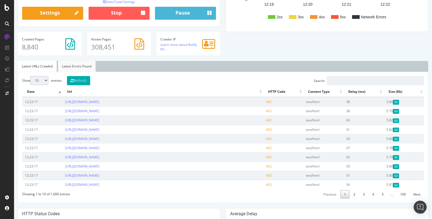
click at [80, 62] on link "Latest Errors Found" at bounding box center [77, 66] width 38 height 11
click at [50, 66] on link "Latest URLs Crawled" at bounding box center [37, 66] width 39 height 11
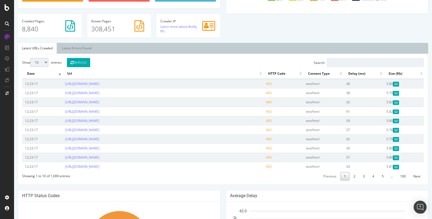
scroll to position [0, 0]
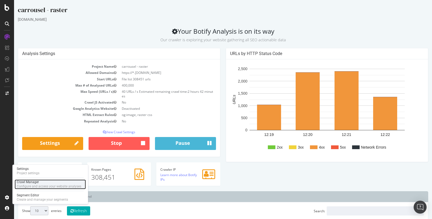
click at [29, 186] on div "Configure and access your website analyses" at bounding box center [49, 186] width 65 height 4
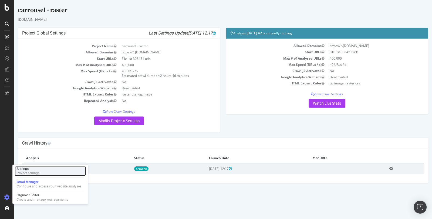
click at [33, 173] on div "Project settings" at bounding box center [28, 173] width 23 height 4
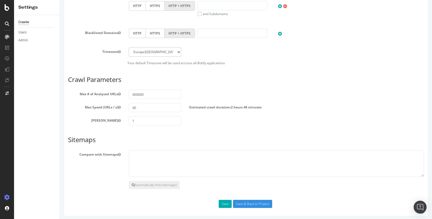
scroll to position [32, 0]
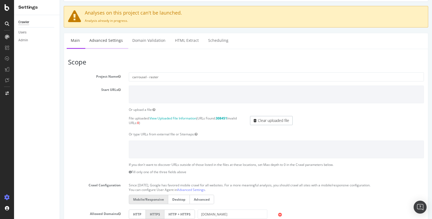
click at [118, 43] on link "Advanced Settings" at bounding box center [106, 40] width 42 height 15
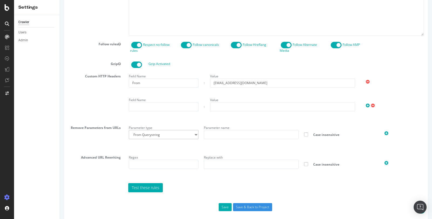
scroll to position [306, 0]
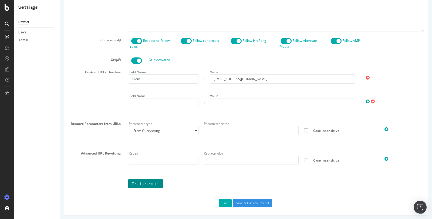
click at [152, 181] on link "Test these rules" at bounding box center [145, 183] width 35 height 9
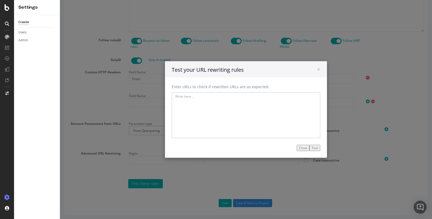
click at [219, 101] on textarea at bounding box center [246, 115] width 148 height 46
paste textarea "#teaser-footer > div > div > div.map-raster.poi.poi-here > div.raster > picture…"
type textarea "#teaser-footer > div > div > div.map-raster.poi.poi-here > div.raster > picture…"
click at [195, 122] on textarea at bounding box center [246, 115] width 148 height 46
paste textarea "[URL][DOMAIN_NAME]"
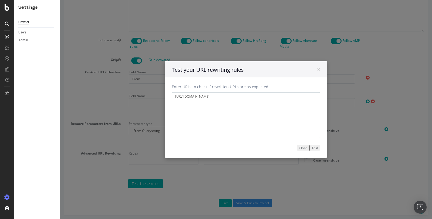
type textarea "[URL][DOMAIN_NAME]"
click at [317, 148] on button "Test" at bounding box center [314, 148] width 11 height 6
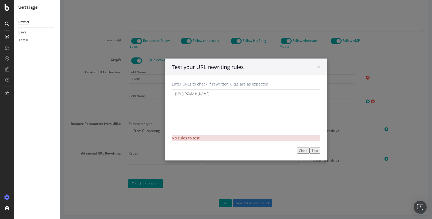
click at [264, 97] on textarea "[URL][DOMAIN_NAME]" at bounding box center [246, 113] width 148 height 46
click at [303, 152] on button "Close" at bounding box center [303, 151] width 13 height 6
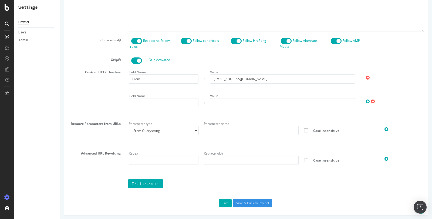
scroll to position [0, 0]
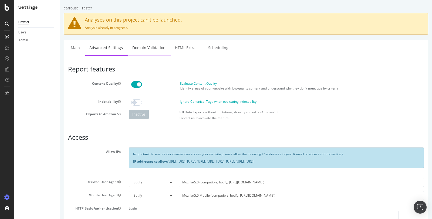
click at [158, 47] on link "Domain Validation" at bounding box center [148, 47] width 41 height 15
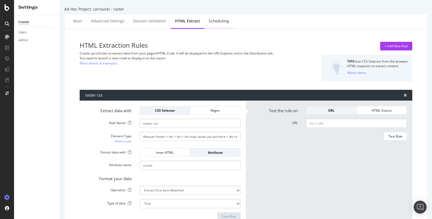
click at [221, 21] on div "Scheduling" at bounding box center [219, 20] width 20 height 5
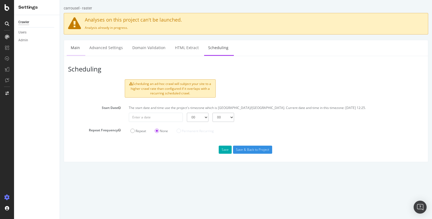
click at [75, 50] on link "Main" at bounding box center [75, 47] width 17 height 15
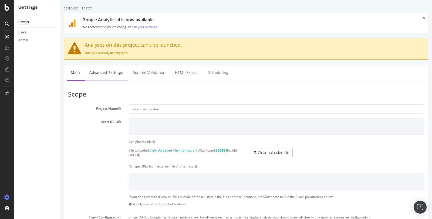
click at [109, 74] on link "Advanced Settings" at bounding box center [106, 72] width 42 height 15
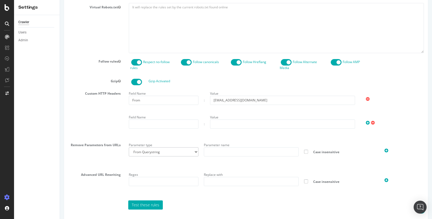
scroll to position [306, 0]
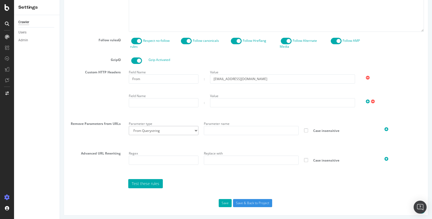
click at [234, 40] on span at bounding box center [236, 41] width 11 height 6
click at [283, 40] on span at bounding box center [286, 41] width 11 height 6
click at [289, 40] on span at bounding box center [286, 41] width 11 height 6
click at [284, 40] on span at bounding box center [286, 41] width 11 height 6
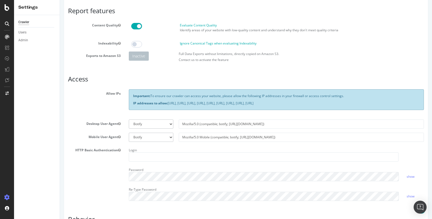
scroll to position [0, 0]
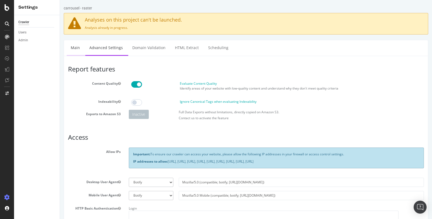
click at [74, 49] on link "Main" at bounding box center [75, 47] width 17 height 15
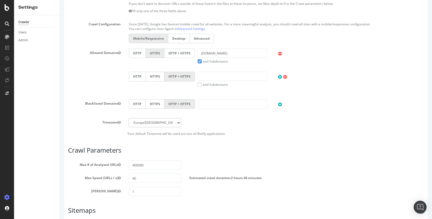
scroll to position [48, 0]
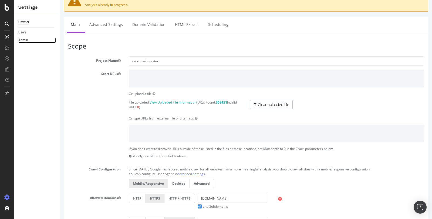
click at [32, 40] on link "Admin" at bounding box center [37, 41] width 38 height 6
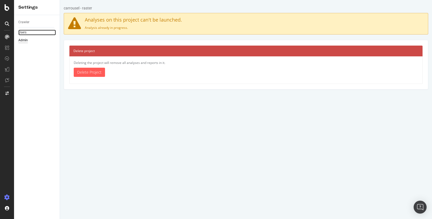
click at [28, 34] on link "Users" at bounding box center [37, 33] width 38 height 6
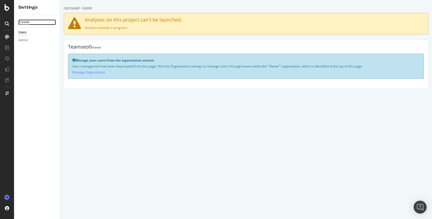
click at [28, 22] on div "Crawler" at bounding box center [23, 22] width 11 height 6
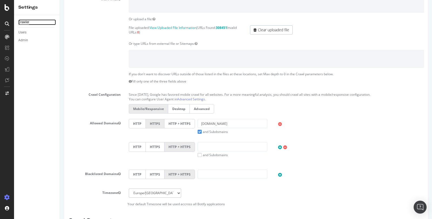
scroll to position [264, 0]
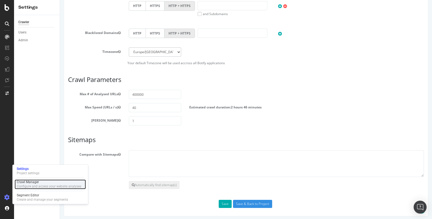
click at [34, 185] on div "Configure and access your website analyses" at bounding box center [49, 186] width 65 height 4
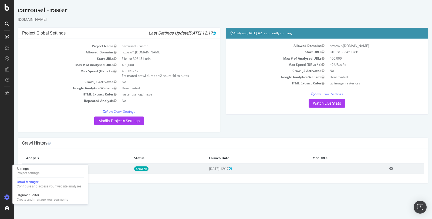
click at [55, 149] on div "× Fermer Delete Analysis ? Are you sure you want to delete the analysis "[DATE]…" at bounding box center [223, 166] width 410 height 34
click at [189, 168] on td "Crawling" at bounding box center [167, 168] width 75 height 11
click at [31, 155] on th "Analysis" at bounding box center [76, 158] width 108 height 10
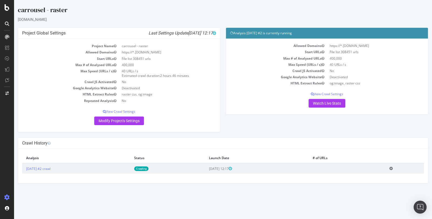
click at [8, 196] on icon at bounding box center [6, 197] width 5 height 5
click at [38, 168] on link "[DATE] #2 crawl" at bounding box center [38, 169] width 24 height 5
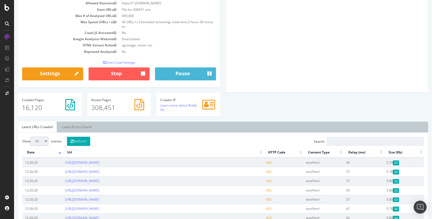
scroll to position [161, 0]
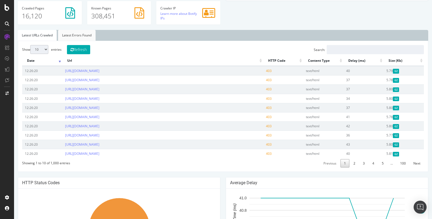
click at [82, 35] on link "Latest Errors Found" at bounding box center [77, 35] width 38 height 11
click at [44, 37] on link "Latest URLs Crawled" at bounding box center [37, 35] width 39 height 11
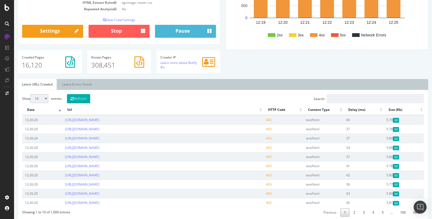
scroll to position [18, 0]
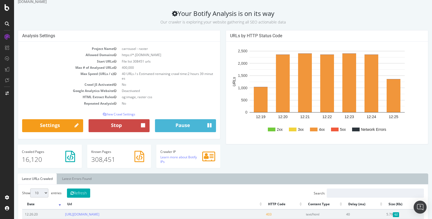
click at [126, 124] on button "Stop" at bounding box center [119, 125] width 61 height 13
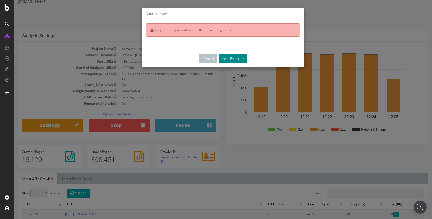
click at [229, 58] on button "Yes, I'm sure" at bounding box center [233, 58] width 29 height 9
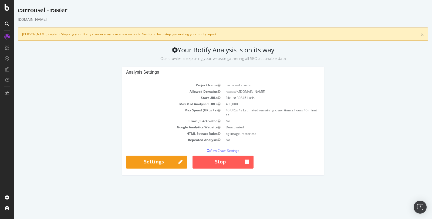
scroll to position [0, 0]
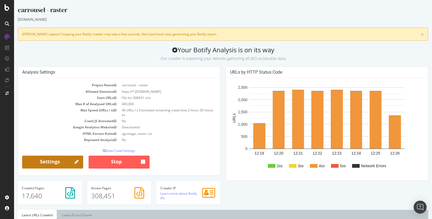
click at [66, 158] on link "Settings" at bounding box center [52, 162] width 61 height 13
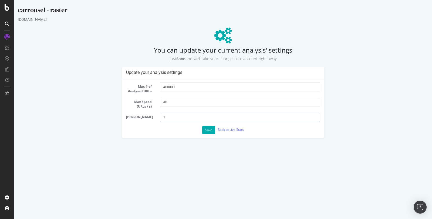
click at [174, 117] on input "1" at bounding box center [240, 117] width 160 height 9
type input "1"
drag, startPoint x: 168, startPoint y: 87, endPoint x: 180, endPoint y: 86, distance: 11.7
click at [180, 86] on input "400000" at bounding box center [240, 86] width 160 height 9
click at [208, 131] on button "Save" at bounding box center [208, 130] width 13 height 8
